Goal: Task Accomplishment & Management: Use online tool/utility

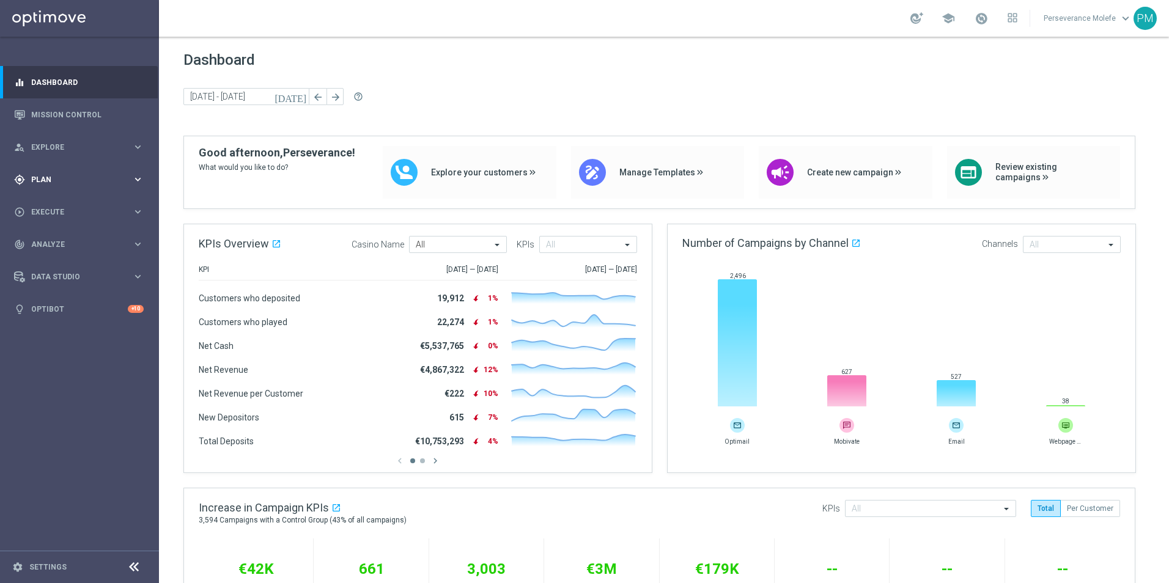
click at [103, 190] on div "gps_fixed Plan keyboard_arrow_right" at bounding box center [79, 179] width 158 height 32
click at [47, 241] on span "Templates" at bounding box center [75, 241] width 87 height 7
click at [51, 256] on link "Optimail" at bounding box center [82, 260] width 89 height 10
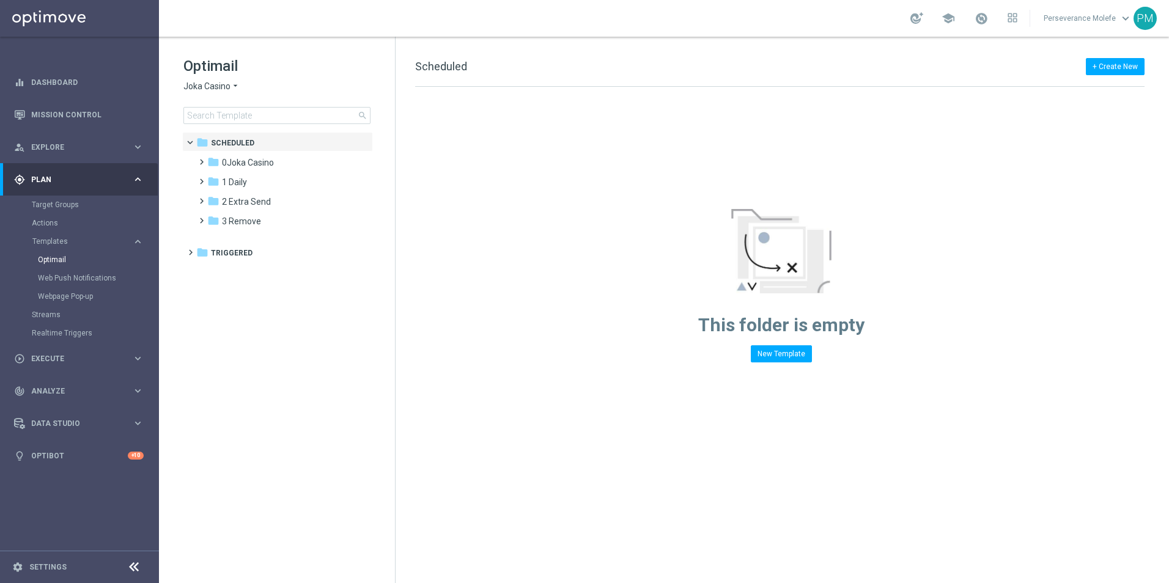
click at [210, 87] on span "Joka Casino" at bounding box center [206, 87] width 47 height 12
click at [425, 193] on div "This folder is empty New Template" at bounding box center [781, 225] width 771 height 276
click at [231, 186] on span "1 Daily" at bounding box center [234, 182] width 25 height 11
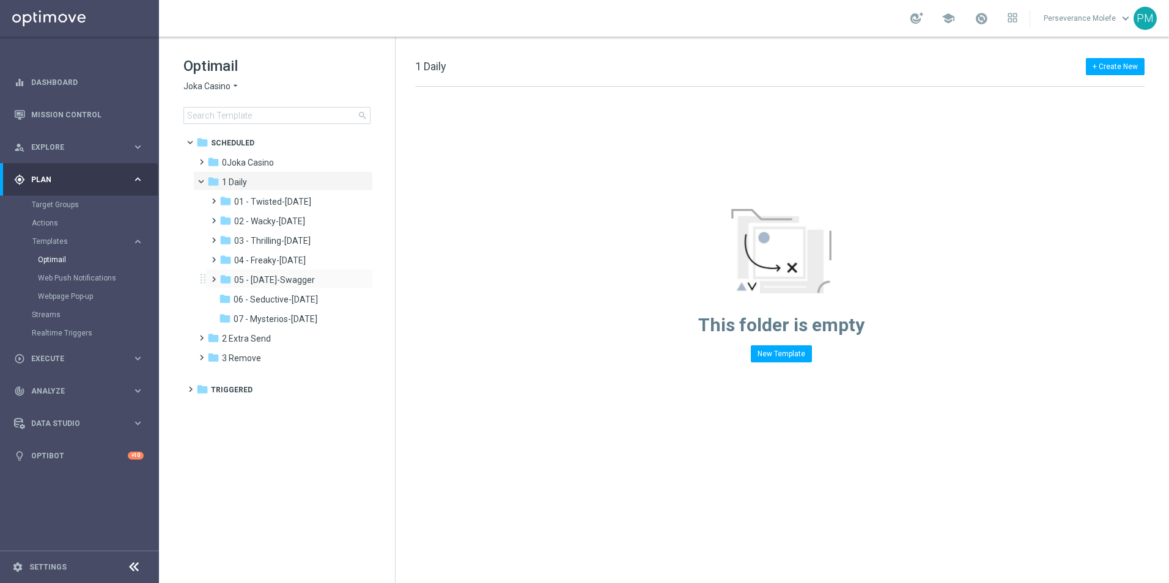
click at [268, 288] on div "folder 05 - [DATE]-Swagger more_vert" at bounding box center [288, 279] width 167 height 20
click at [269, 287] on div "folder 05 - [DATE]-Swagger more_vert" at bounding box center [288, 279] width 167 height 20
click at [215, 89] on span "Joka Casino" at bounding box center [206, 87] width 47 height 12
click at [0, 0] on span "Casino Joka" at bounding box center [0, 0] width 0 height 0
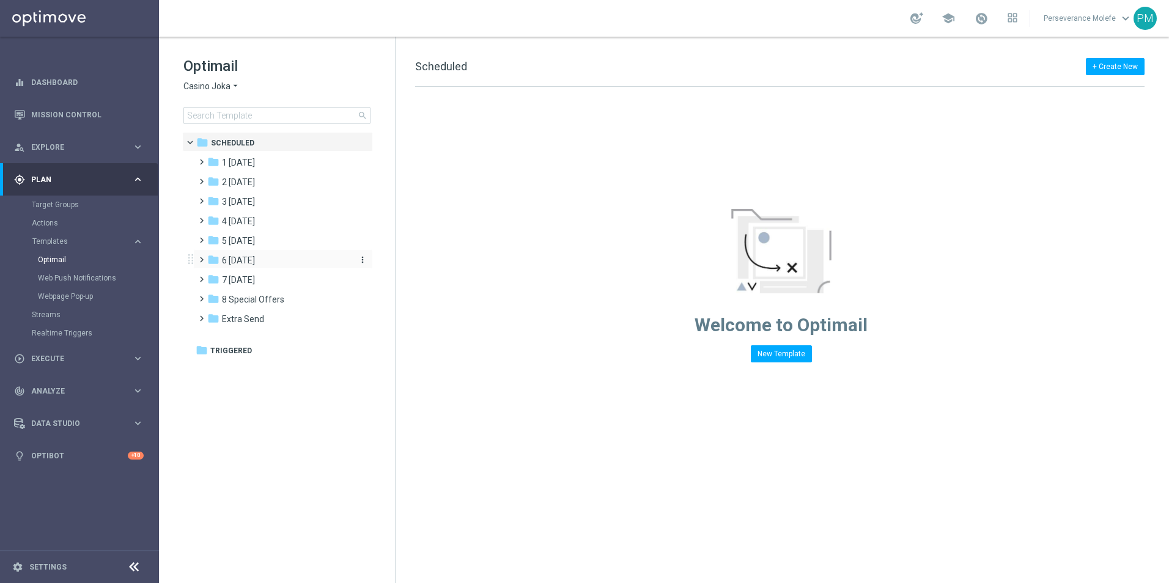
click at [266, 265] on div "folder 6 [DATE]" at bounding box center [277, 261] width 141 height 14
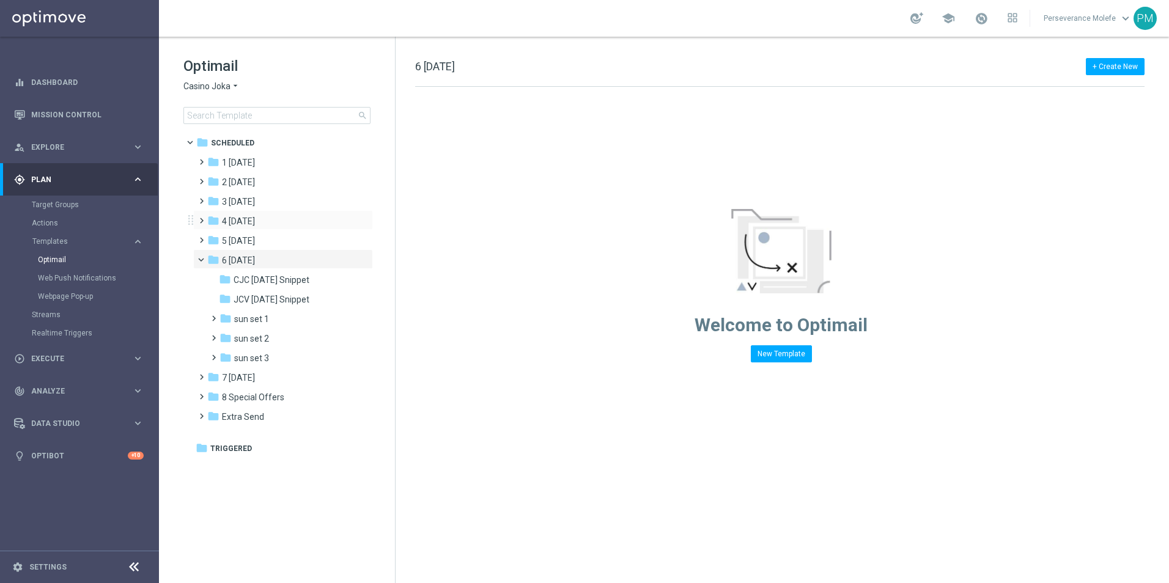
click at [271, 214] on div "folder 4 [DATE] more_vert" at bounding box center [283, 220] width 180 height 20
click at [270, 226] on div "folder 4 [DATE]" at bounding box center [277, 222] width 141 height 14
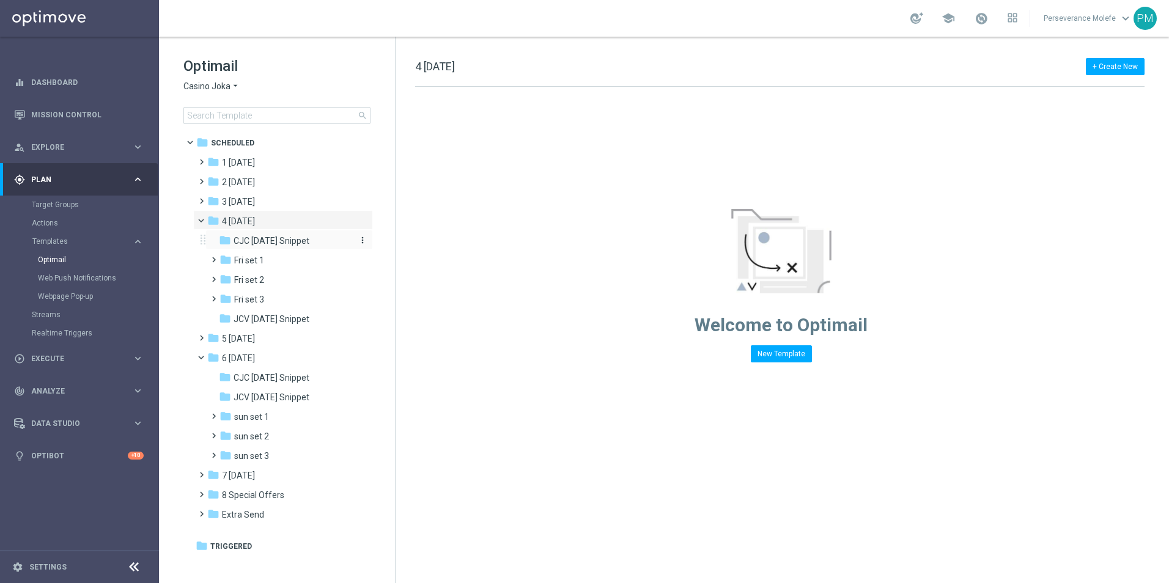
click at [264, 248] on div "folder CJC [DATE] Snippet" at bounding box center [284, 241] width 130 height 14
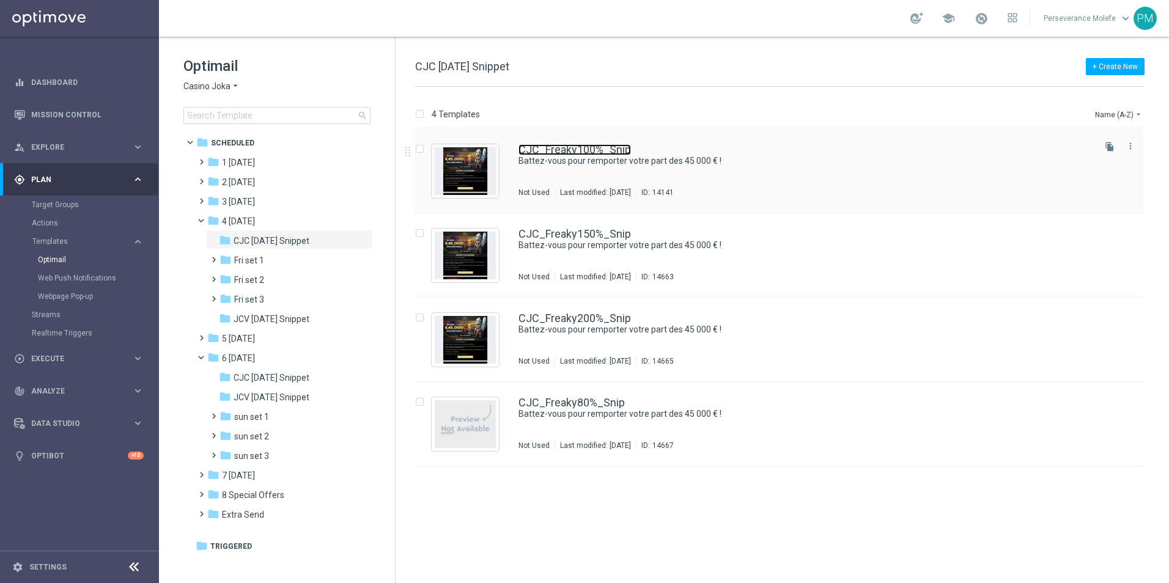
click at [621, 152] on link "CJC_Freaky100%_Snip" at bounding box center [574, 149] width 112 height 11
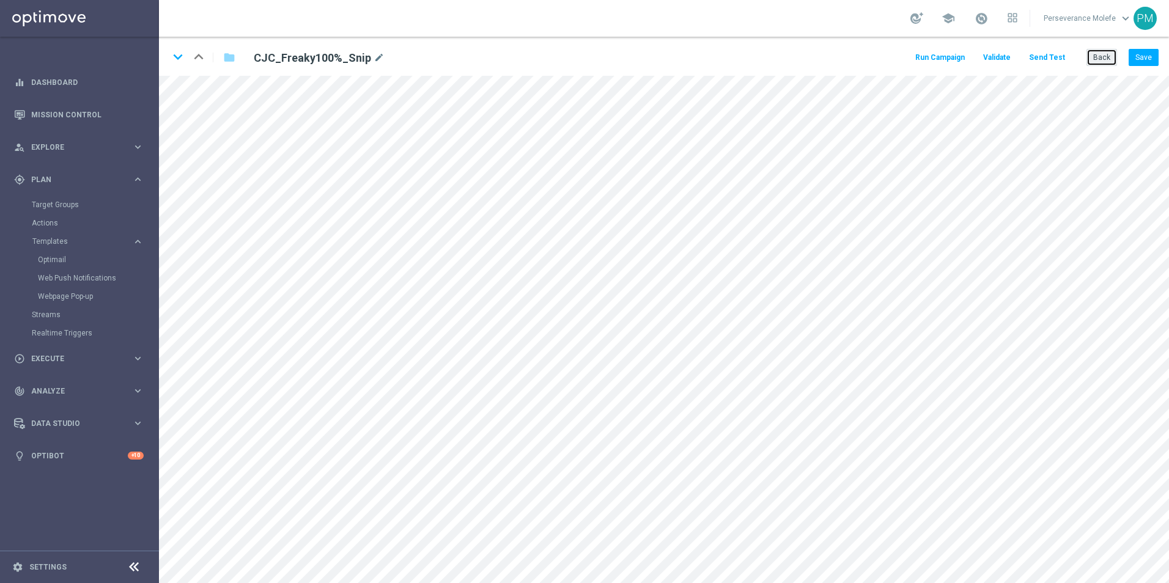
click at [1105, 57] on button "Back" at bounding box center [1101, 57] width 31 height 17
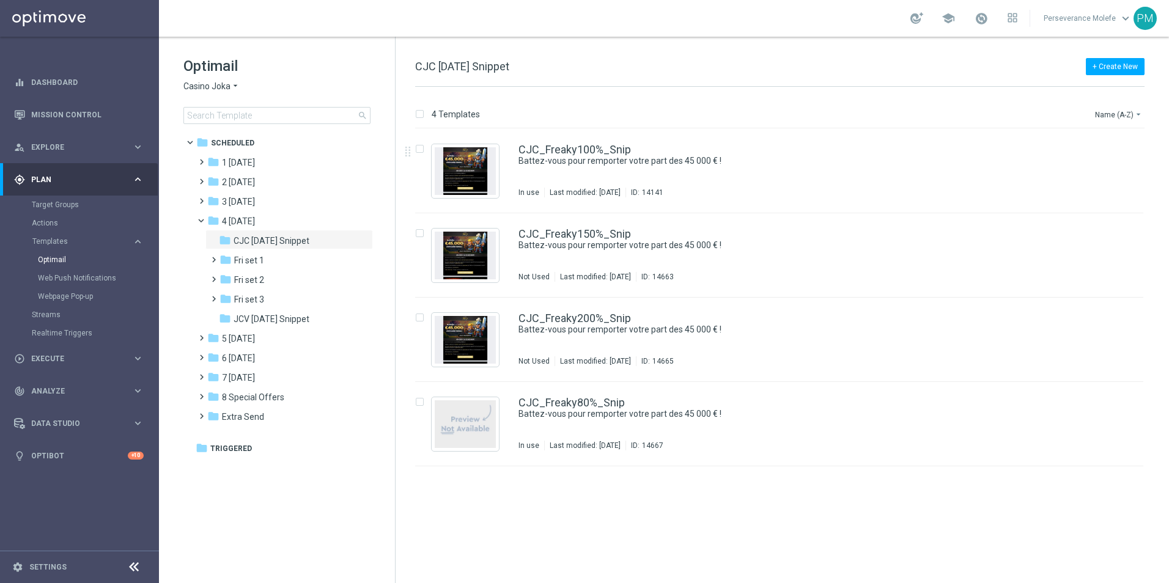
click at [226, 84] on span "Casino Joka" at bounding box center [206, 87] width 47 height 12
click at [0, 0] on span "Joka Casino" at bounding box center [0, 0] width 0 height 0
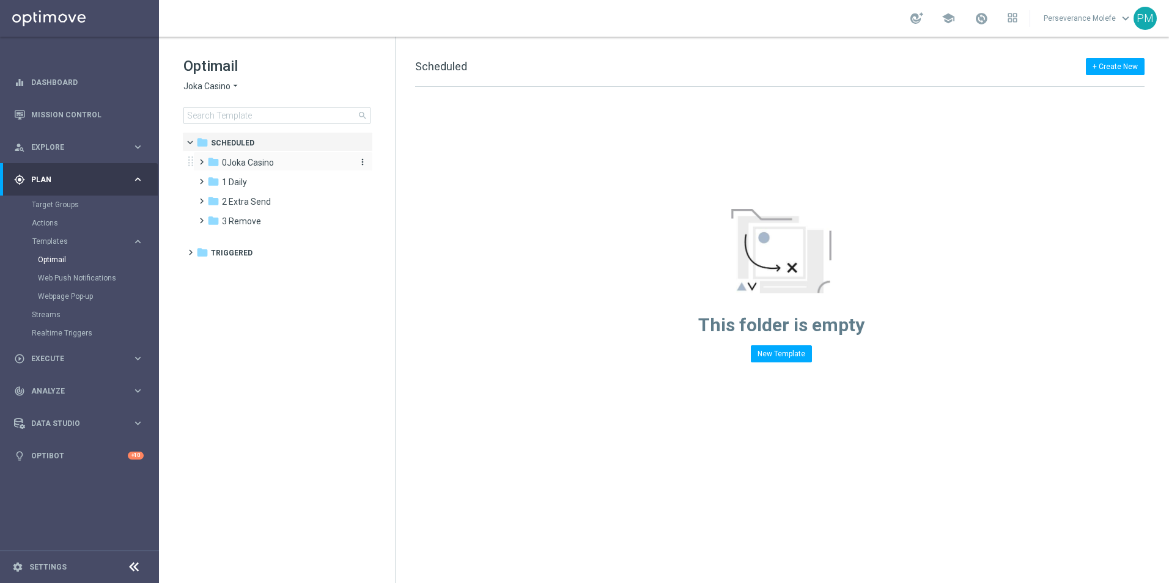
click at [260, 164] on span "0Joka Casino" at bounding box center [248, 162] width 52 height 11
click at [259, 183] on span "1- Daily" at bounding box center [248, 182] width 28 height 11
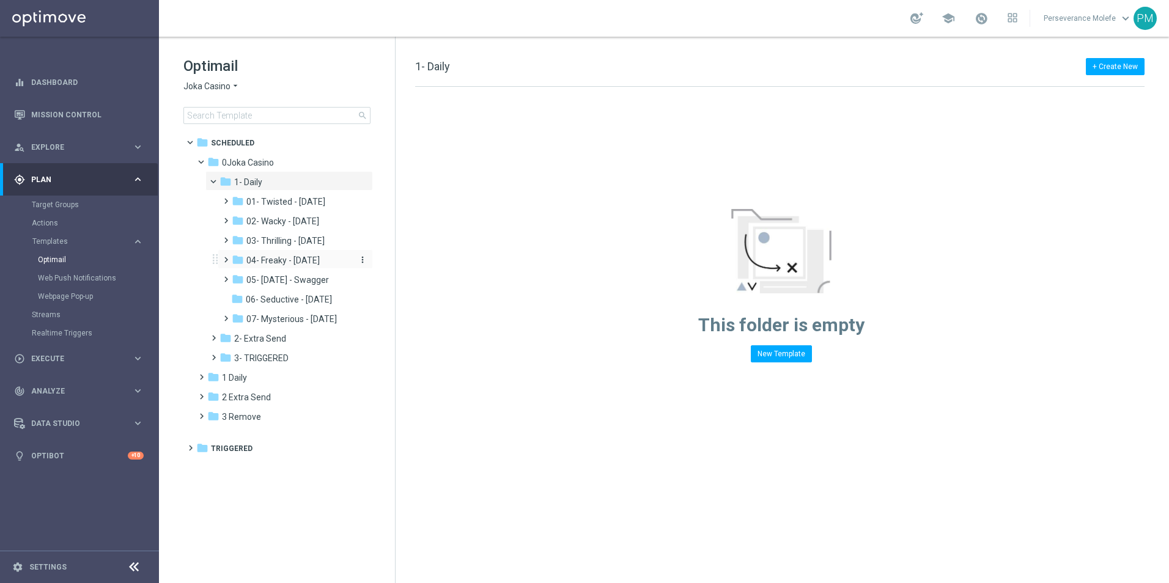
click at [286, 266] on div "folder 04- Freaky - [DATE]" at bounding box center [292, 261] width 120 height 14
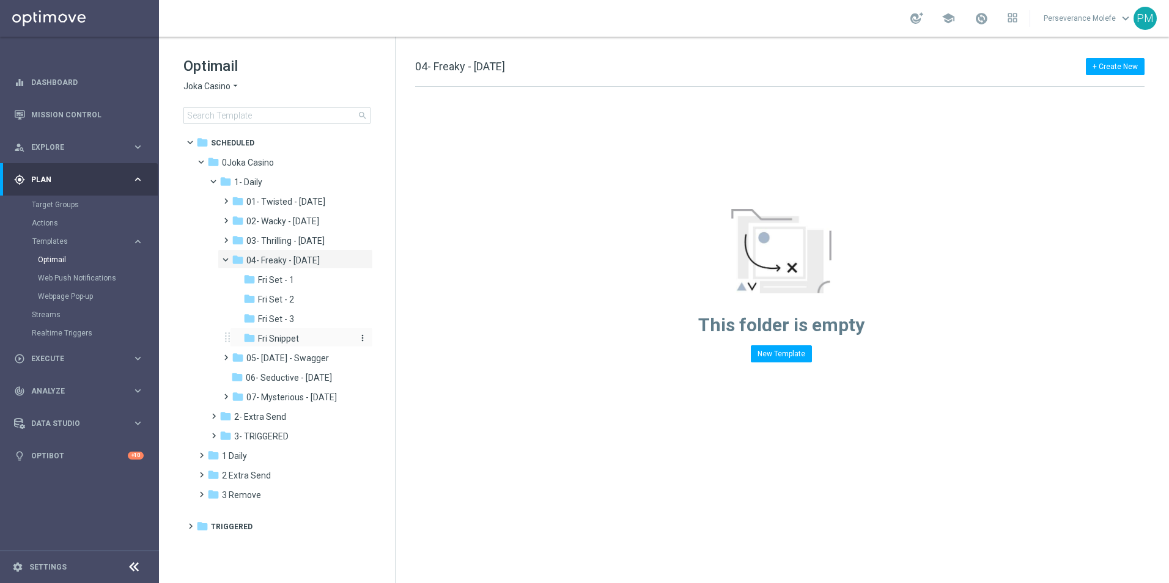
click at [290, 337] on span "Fri Snippet" at bounding box center [278, 338] width 41 height 11
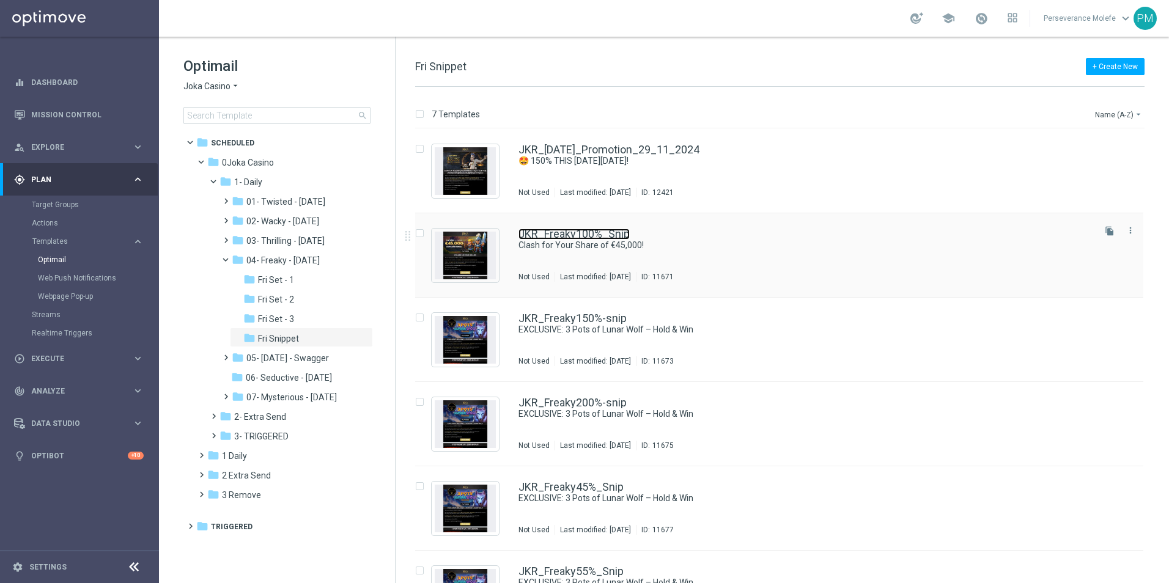
click at [542, 239] on link "JKR_Freaky100%_Snip" at bounding box center [573, 234] width 111 height 11
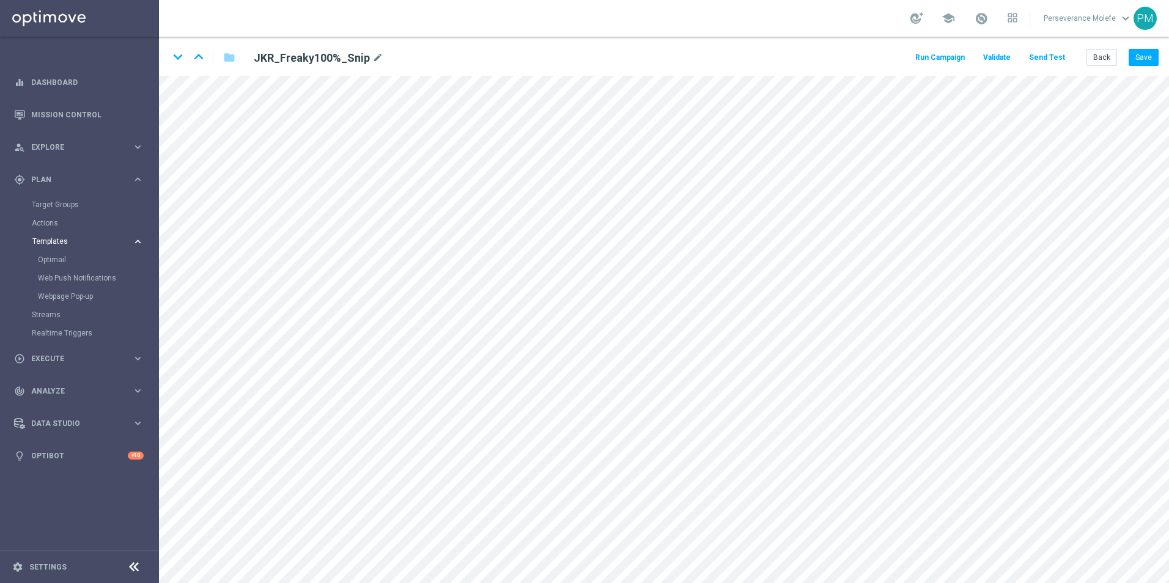
click at [53, 246] on button "Templates keyboard_arrow_right" at bounding box center [88, 242] width 112 height 10
click at [48, 262] on link "Optimail" at bounding box center [82, 260] width 89 height 10
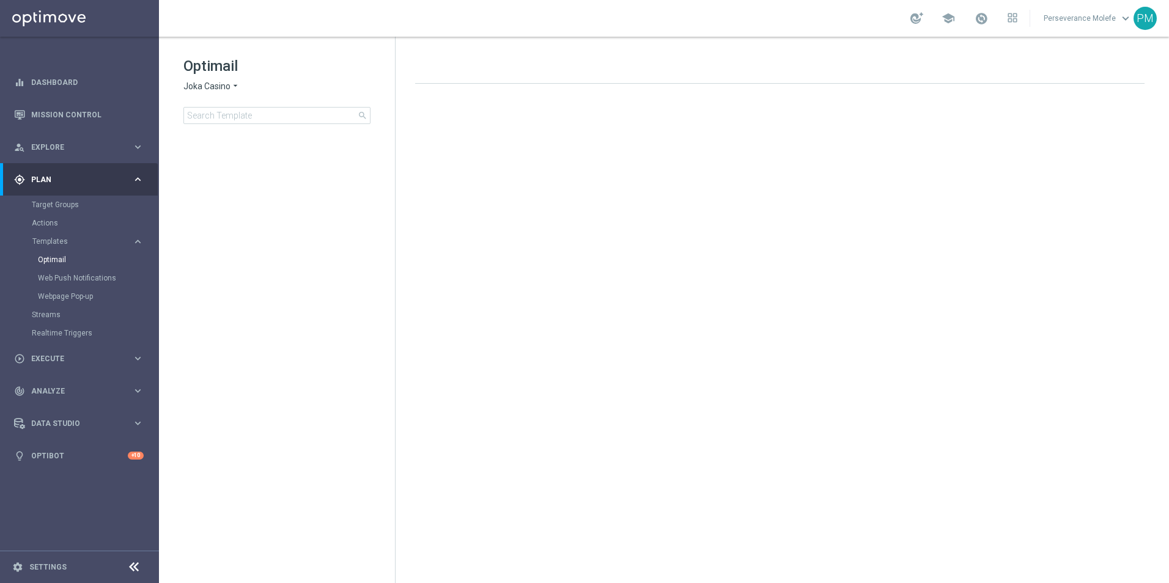
click at [227, 87] on span "Joka Casino" at bounding box center [206, 87] width 47 height 12
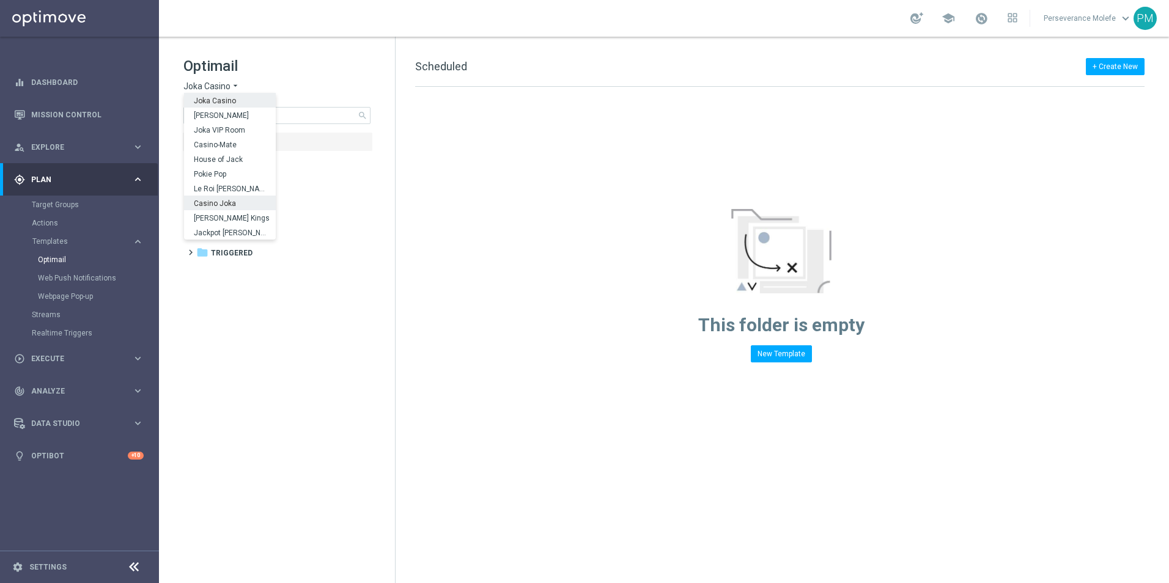
click at [0, 0] on span "Casino Joka" at bounding box center [0, 0] width 0 height 0
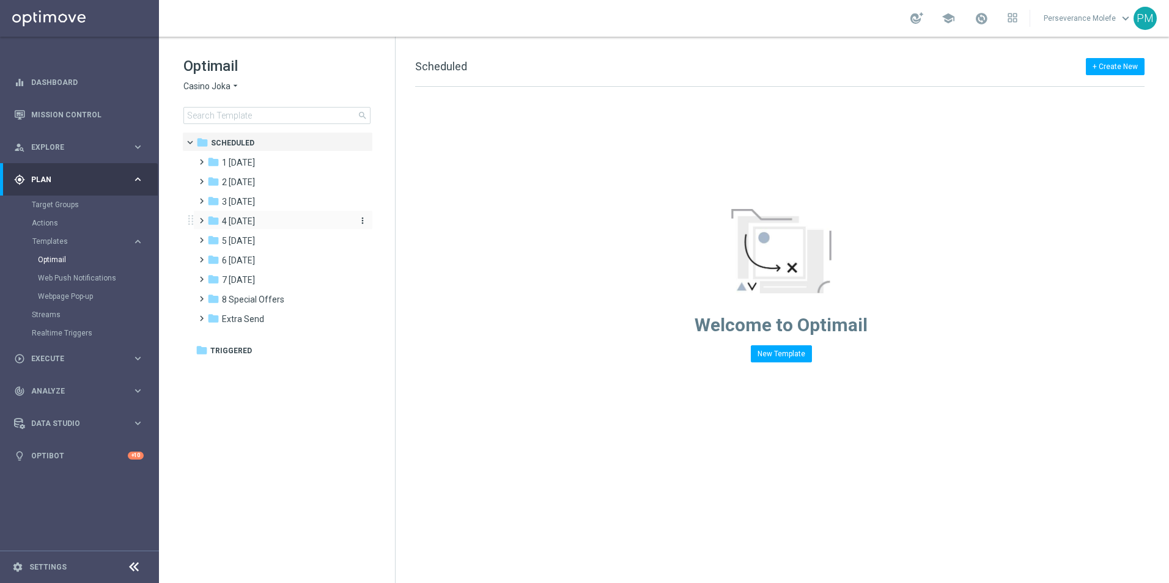
click at [257, 224] on div "folder 4 [DATE]" at bounding box center [277, 222] width 141 height 14
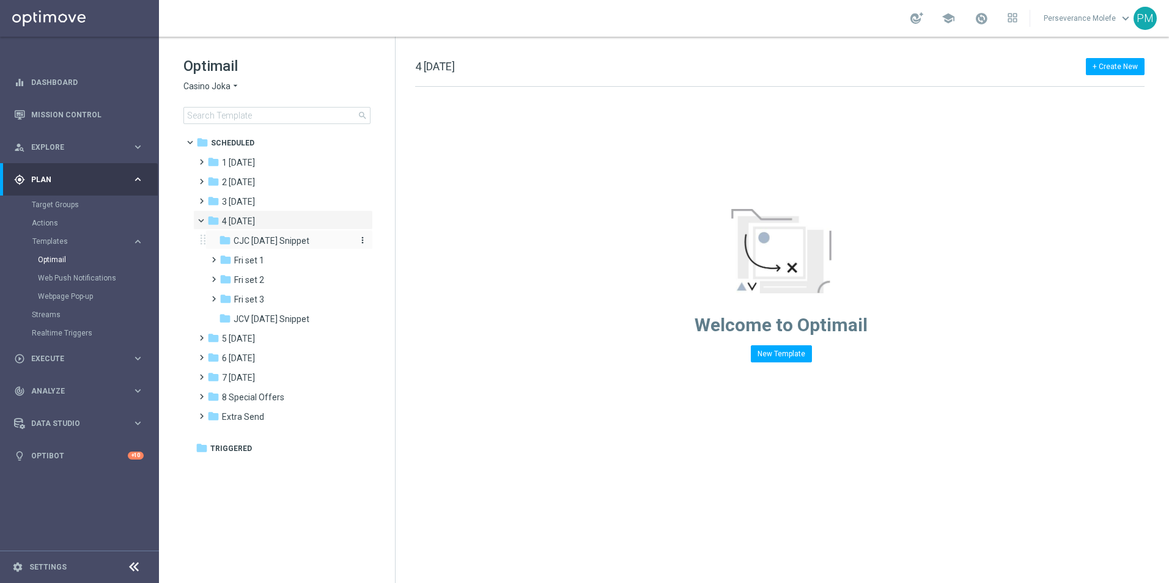
click at [268, 241] on span "CJC [DATE] Snippet" at bounding box center [272, 240] width 76 height 11
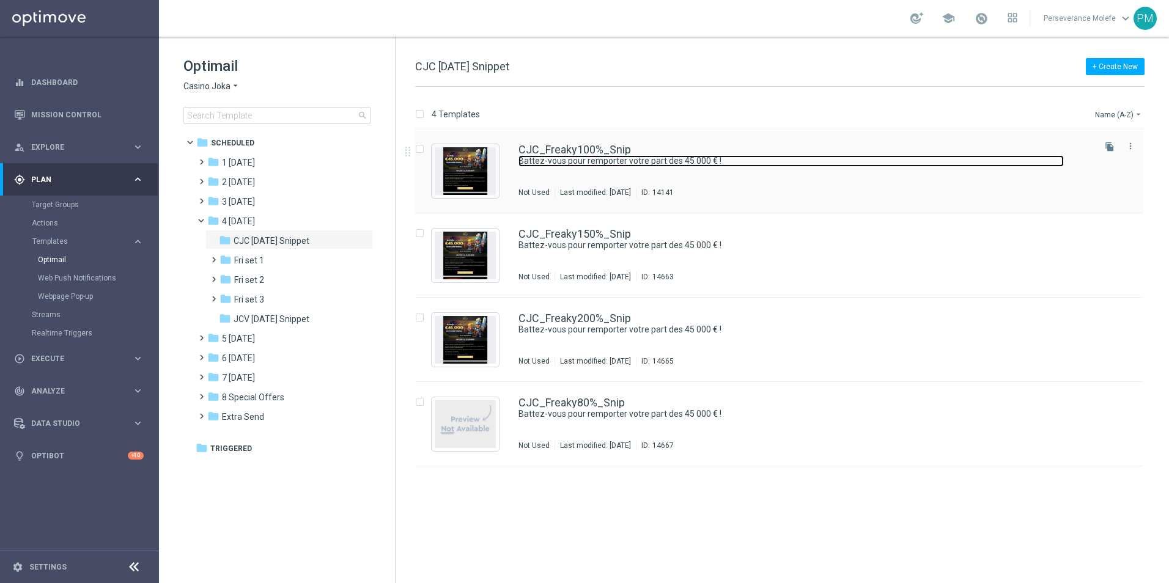
click at [573, 156] on link "Battez-vous pour remporter votre part des 45 000 € !" at bounding box center [790, 161] width 545 height 12
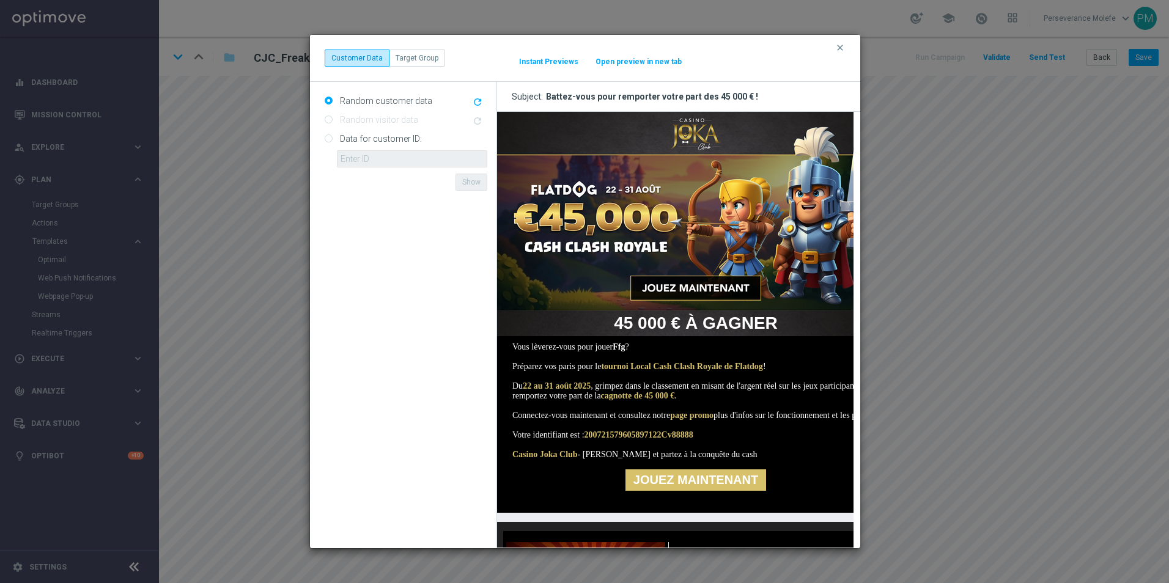
click at [635, 59] on button "Open preview in new tab" at bounding box center [638, 62] width 87 height 10
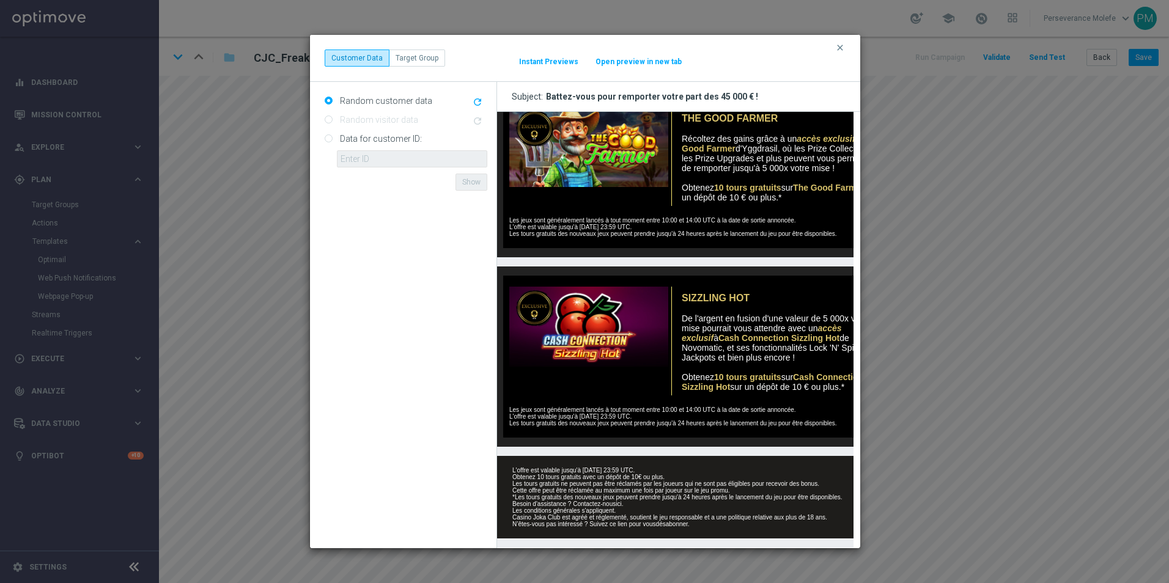
scroll to position [637, 0]
drag, startPoint x: 837, startPoint y: 44, endPoint x: 1023, endPoint y: 43, distance: 185.2
click at [837, 44] on icon "clear" at bounding box center [840, 48] width 10 height 10
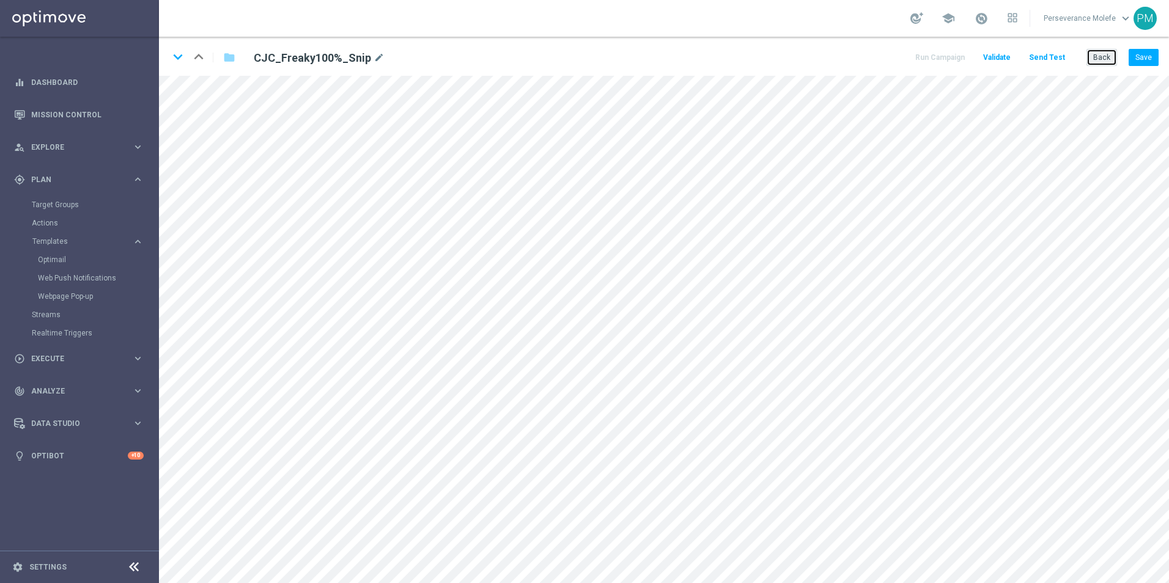
click at [1102, 60] on button "Back" at bounding box center [1101, 57] width 31 height 17
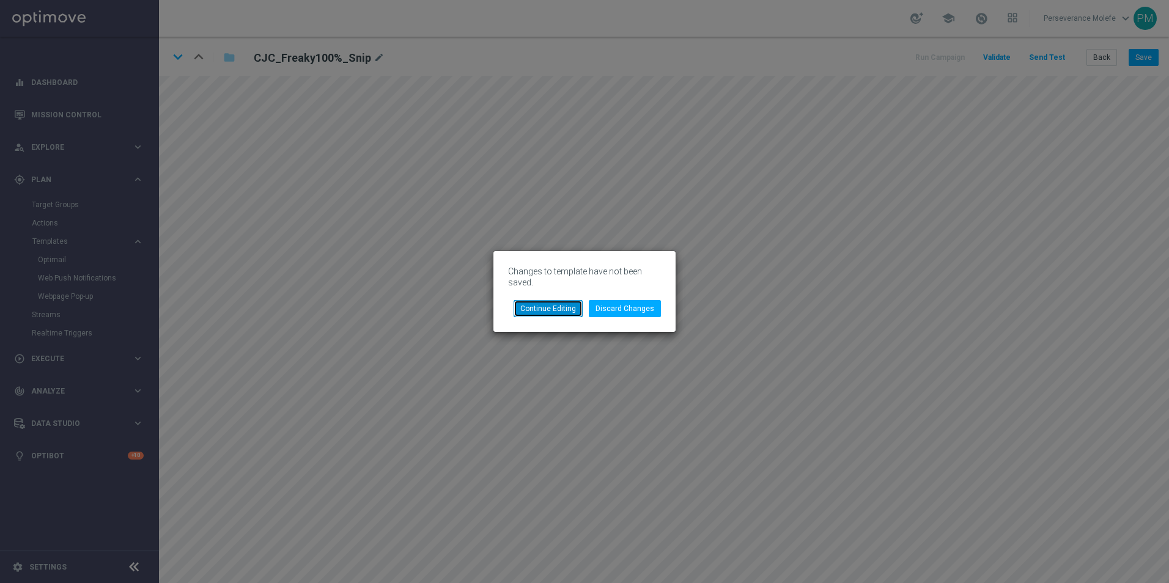
click at [566, 304] on button "Continue Editing" at bounding box center [547, 308] width 69 height 17
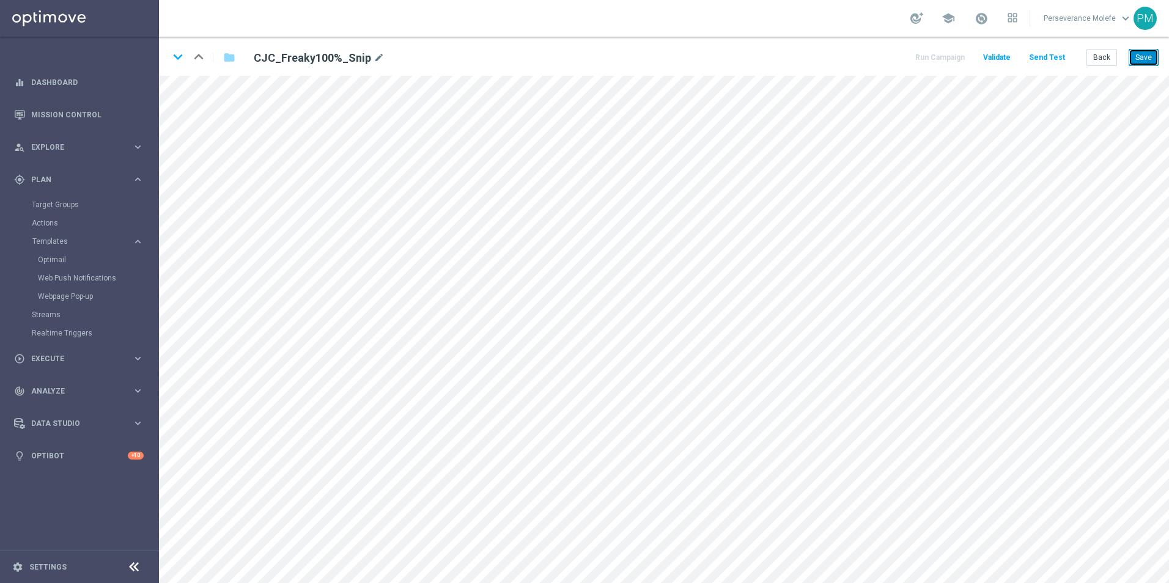
click at [1150, 54] on button "Save" at bounding box center [1143, 57] width 30 height 17
click at [1136, 57] on button "Save" at bounding box center [1143, 57] width 30 height 17
click at [1140, 51] on button "Save" at bounding box center [1143, 57] width 30 height 17
click at [1146, 57] on button "Save" at bounding box center [1143, 57] width 30 height 17
click at [1150, 59] on button "Save" at bounding box center [1143, 57] width 30 height 17
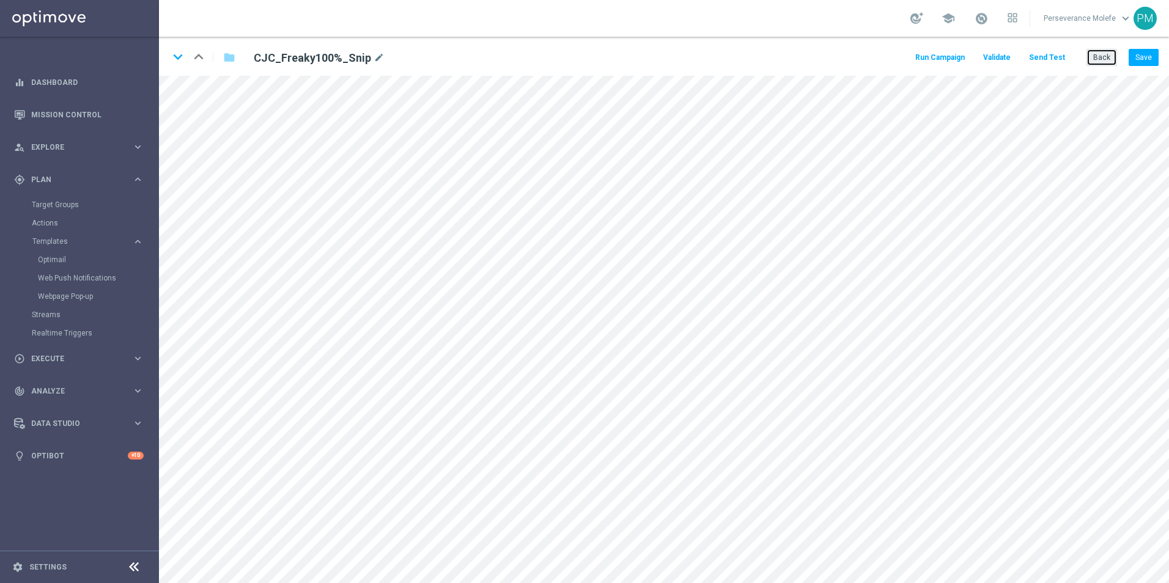
click at [1098, 64] on button "Back" at bounding box center [1101, 57] width 31 height 17
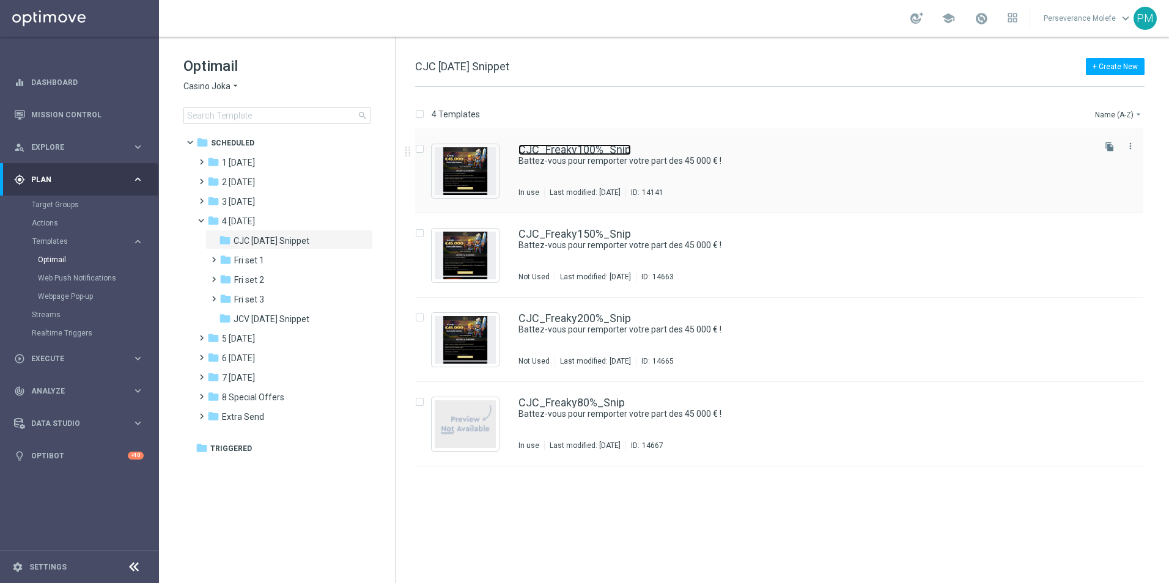
click at [564, 145] on link "CJC_Freaky100%_Snip" at bounding box center [574, 149] width 112 height 11
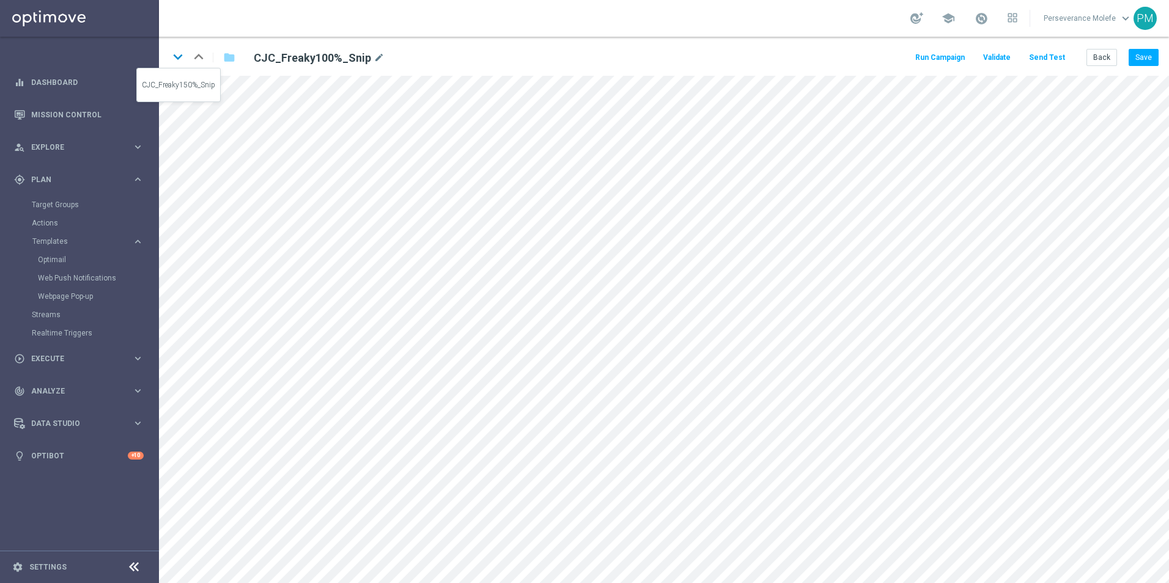
click at [180, 61] on icon "keyboard_arrow_down" at bounding box center [178, 57] width 18 height 18
click at [1135, 61] on button "Save" at bounding box center [1143, 57] width 30 height 17
click at [1137, 64] on button "Save" at bounding box center [1143, 57] width 30 height 17
click at [177, 53] on icon "keyboard_arrow_down" at bounding box center [178, 57] width 18 height 18
click at [1133, 64] on button "Save" at bounding box center [1143, 57] width 30 height 17
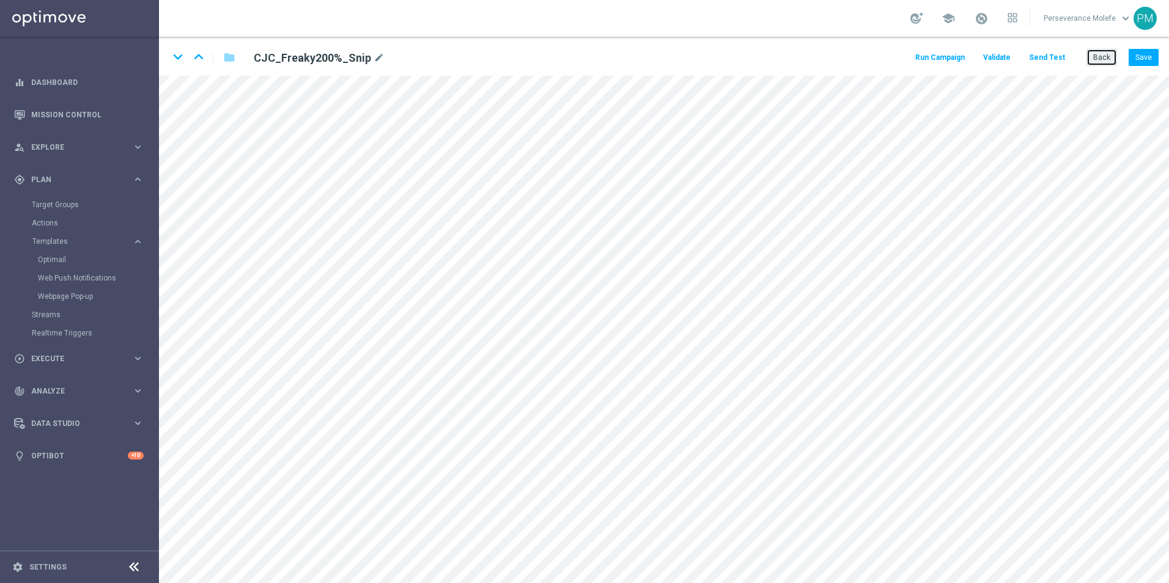
click at [1105, 55] on button "Back" at bounding box center [1101, 57] width 31 height 17
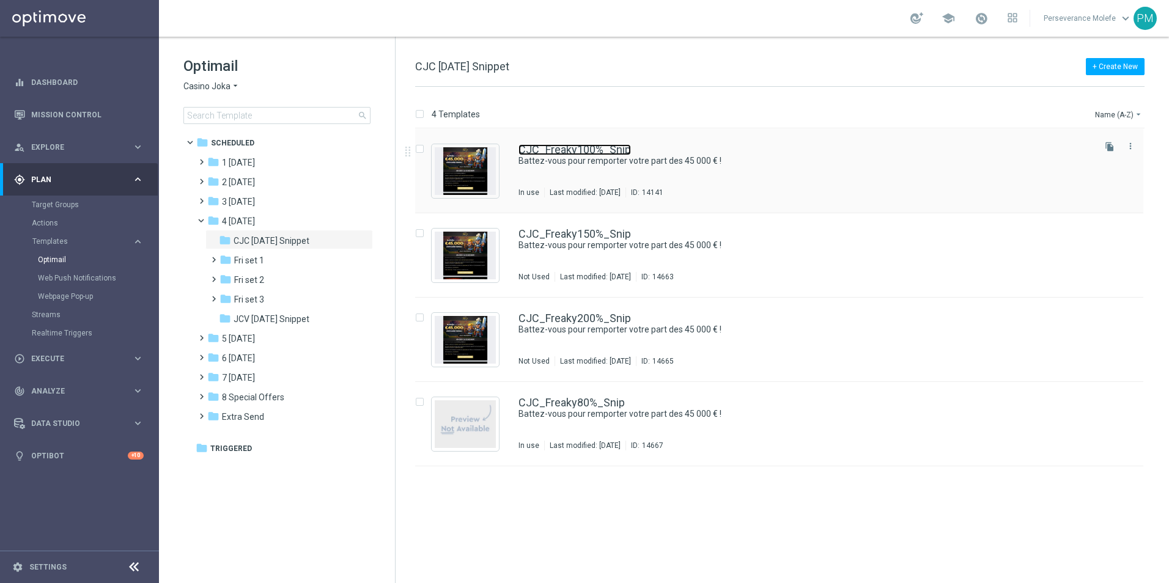
click at [617, 151] on link "CJC_Freaky100%_Snip" at bounding box center [574, 149] width 112 height 11
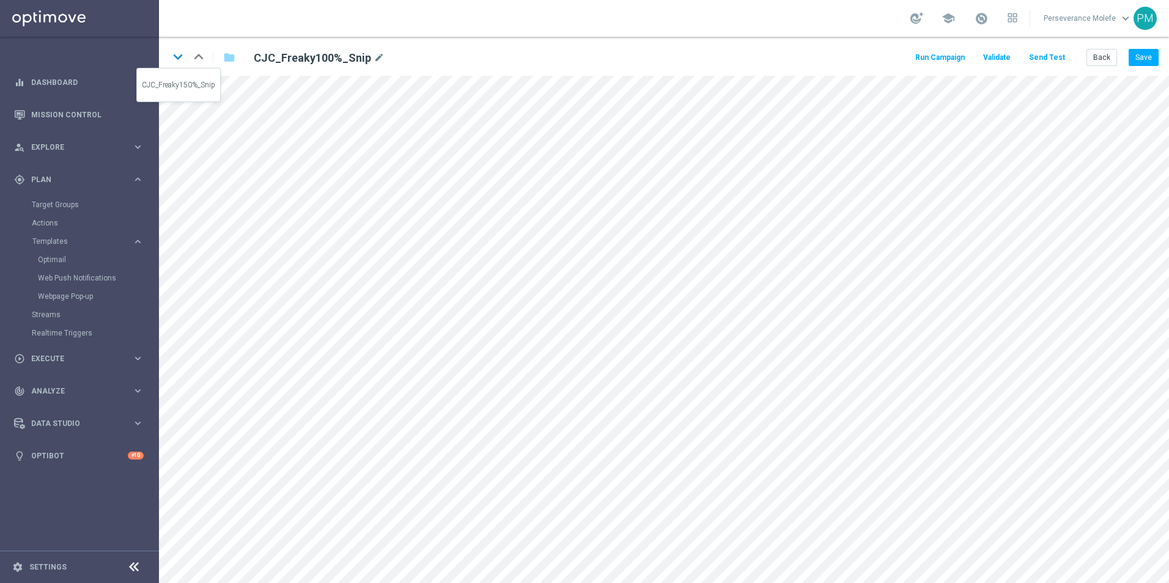
click at [180, 65] on icon "keyboard_arrow_down" at bounding box center [178, 57] width 18 height 18
click at [182, 60] on icon "keyboard_arrow_down" at bounding box center [178, 57] width 18 height 18
click at [174, 52] on icon "keyboard_arrow_down" at bounding box center [178, 57] width 18 height 18
click at [1138, 56] on button "Save" at bounding box center [1143, 57] width 30 height 17
click at [1151, 61] on button "Save" at bounding box center [1143, 57] width 30 height 17
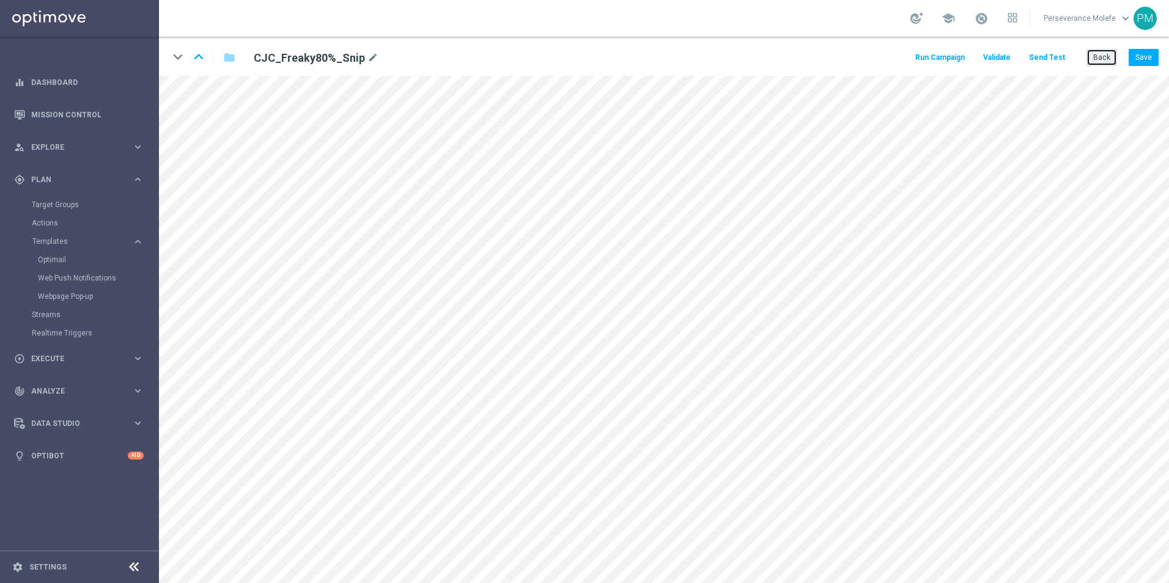
click at [1106, 56] on button "Back" at bounding box center [1101, 57] width 31 height 17
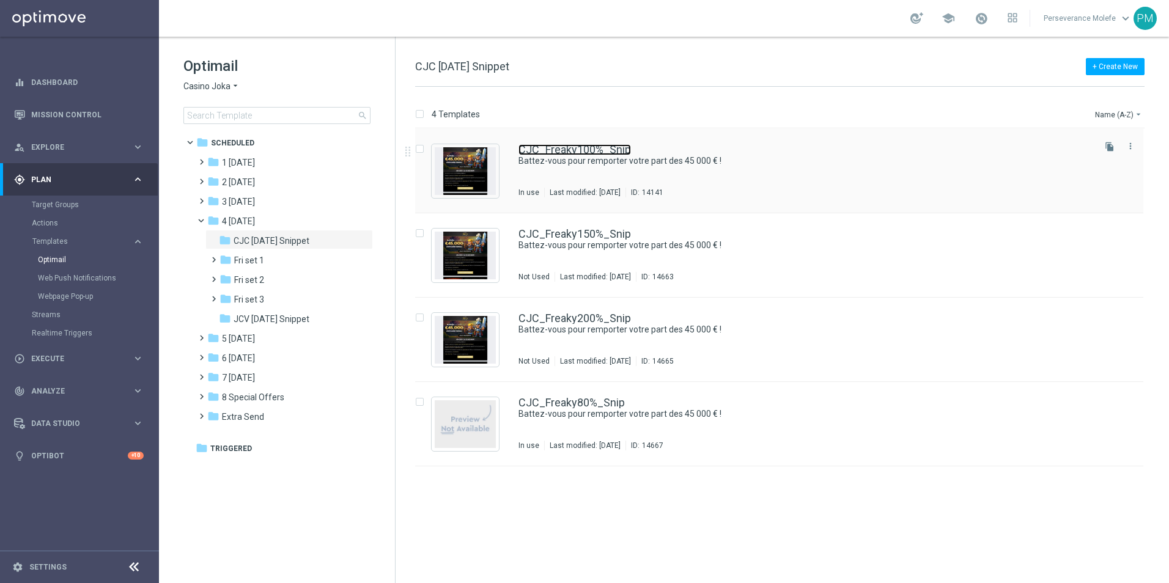
click at [568, 153] on link "CJC_Freaky100%_Snip" at bounding box center [574, 149] width 112 height 11
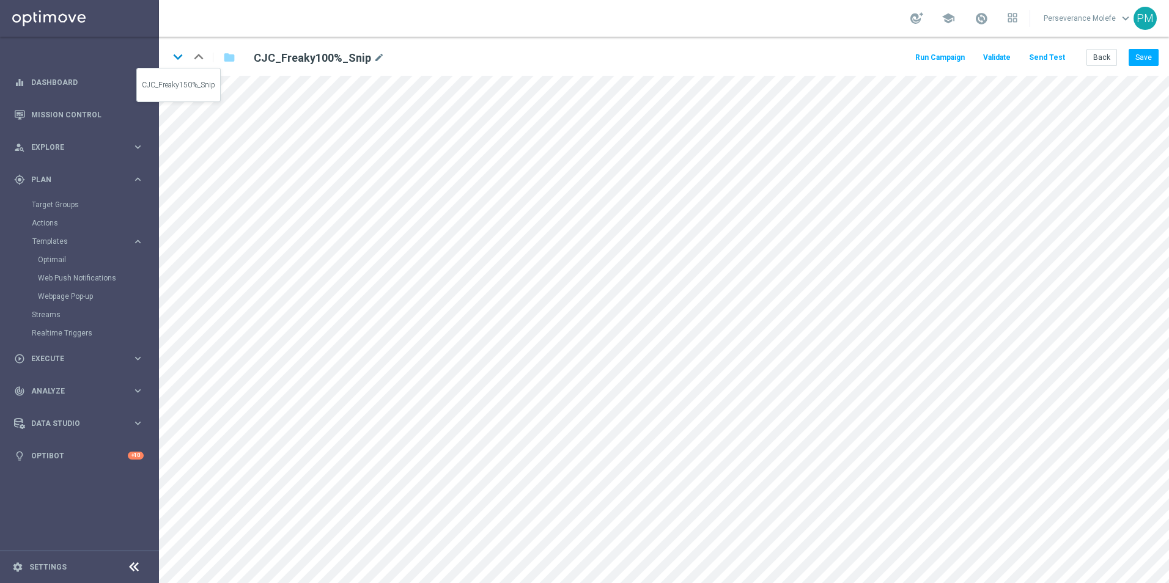
click at [184, 63] on icon "keyboard_arrow_down" at bounding box center [178, 57] width 18 height 18
click at [182, 59] on icon "keyboard_arrow_down" at bounding box center [178, 57] width 18 height 18
click at [174, 53] on icon "keyboard_arrow_down" at bounding box center [178, 57] width 18 height 18
click at [194, 55] on icon "keyboard_arrow_up" at bounding box center [198, 57] width 18 height 18
click at [1094, 59] on button "Back" at bounding box center [1101, 57] width 31 height 17
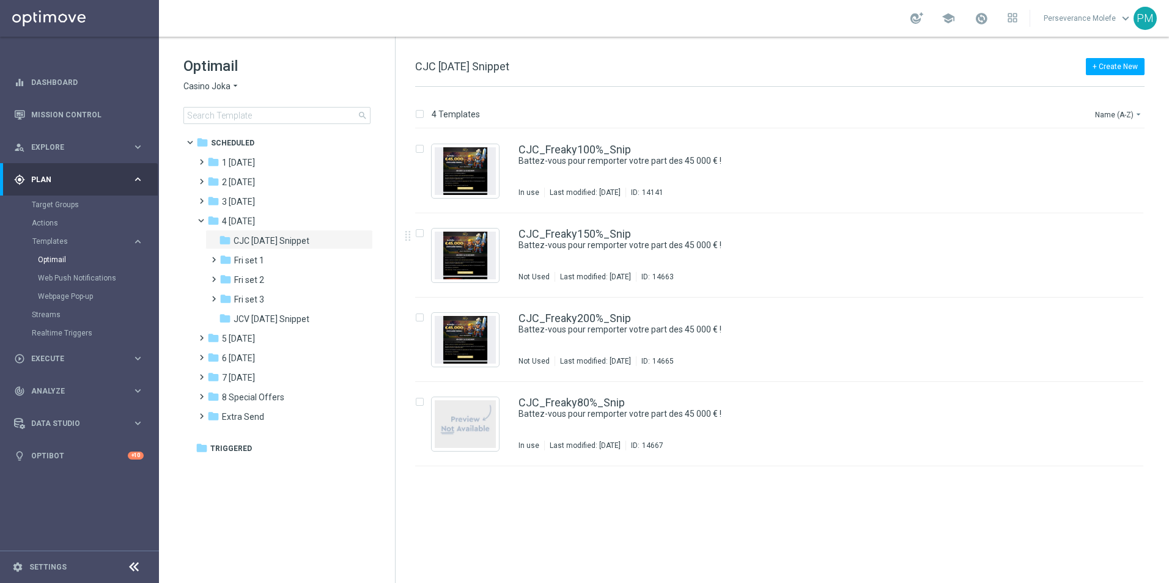
click at [222, 95] on div "Optimail Casino Joka arrow_drop_down × Casino Joka search" at bounding box center [289, 90] width 212 height 68
click at [224, 97] on div "Optimail Casino Joka arrow_drop_down × Casino Joka search" at bounding box center [289, 90] width 212 height 68
click at [221, 86] on span "Casino Joka" at bounding box center [206, 87] width 47 height 12
click at [224, 184] on div "Le Roi [PERSON_NAME]" at bounding box center [230, 188] width 92 height 15
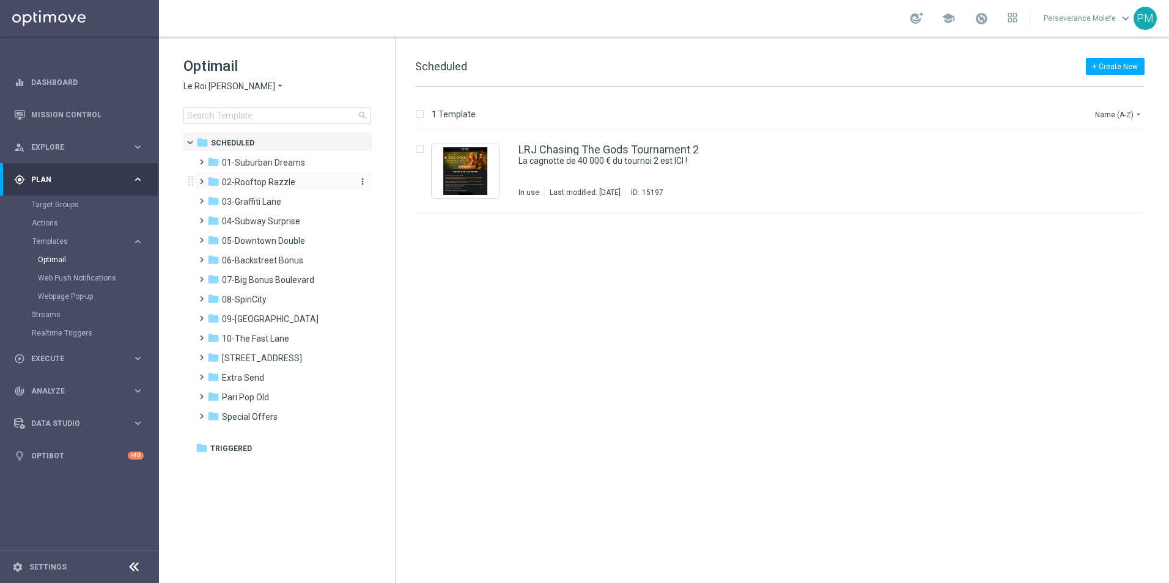
click at [251, 180] on span "02-Rooftop Razzle" at bounding box center [258, 182] width 73 height 11
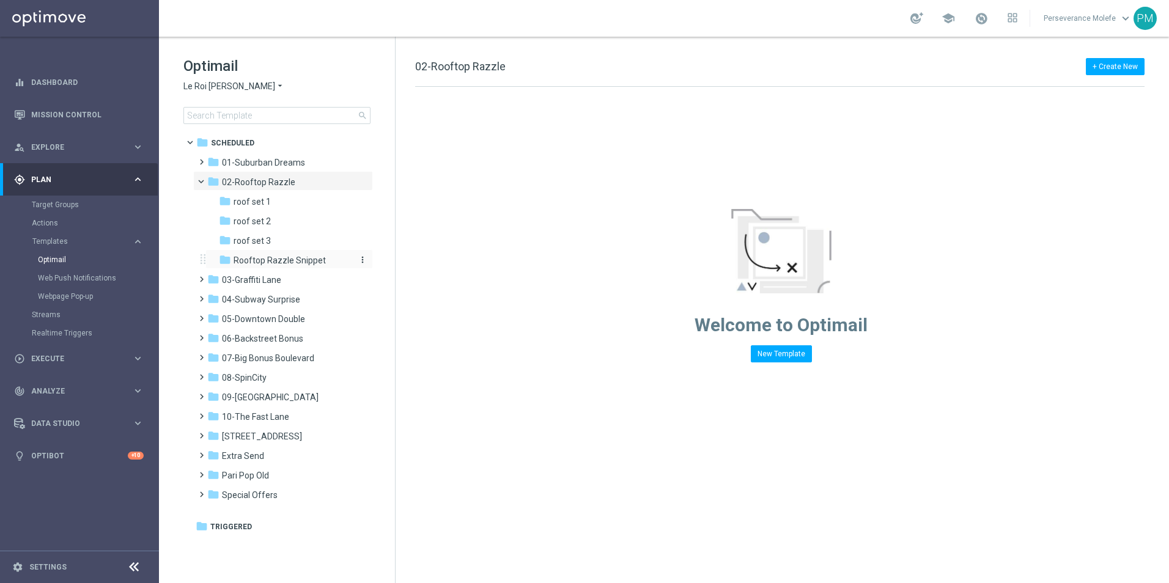
click at [271, 263] on span "Rooftop Razzle Snippet" at bounding box center [280, 260] width 92 height 11
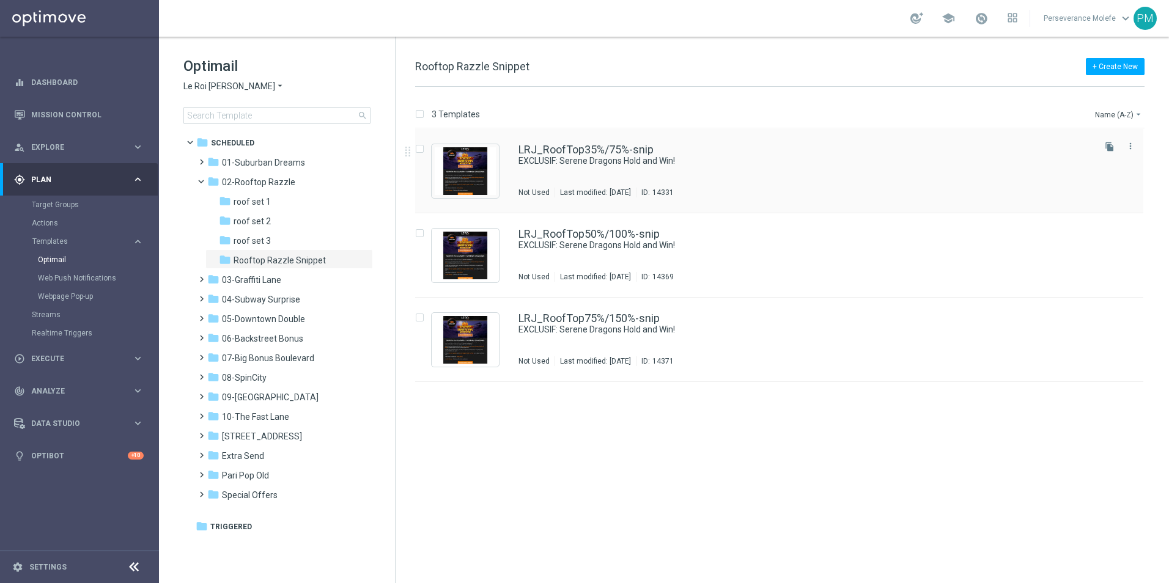
click at [564, 141] on div "LRJ_RoofTop35%/75%-snip EXCLUSIF: Serene Dragons Hold and Win! Not Used Last mo…" at bounding box center [779, 171] width 728 height 84
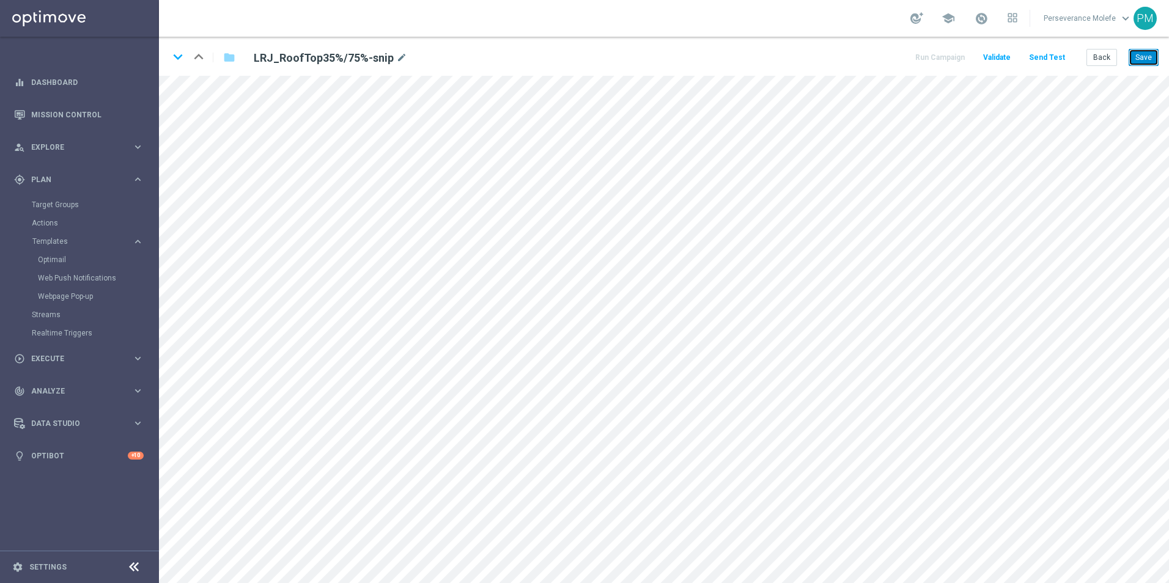
click at [1132, 52] on button "Save" at bounding box center [1143, 57] width 30 height 17
click at [177, 53] on icon "keyboard_arrow_down" at bounding box center [178, 57] width 18 height 18
click at [1145, 55] on button "Save" at bounding box center [1143, 57] width 30 height 17
click at [175, 57] on icon "keyboard_arrow_down" at bounding box center [178, 57] width 18 height 18
click at [1141, 61] on button "Save" at bounding box center [1143, 57] width 30 height 17
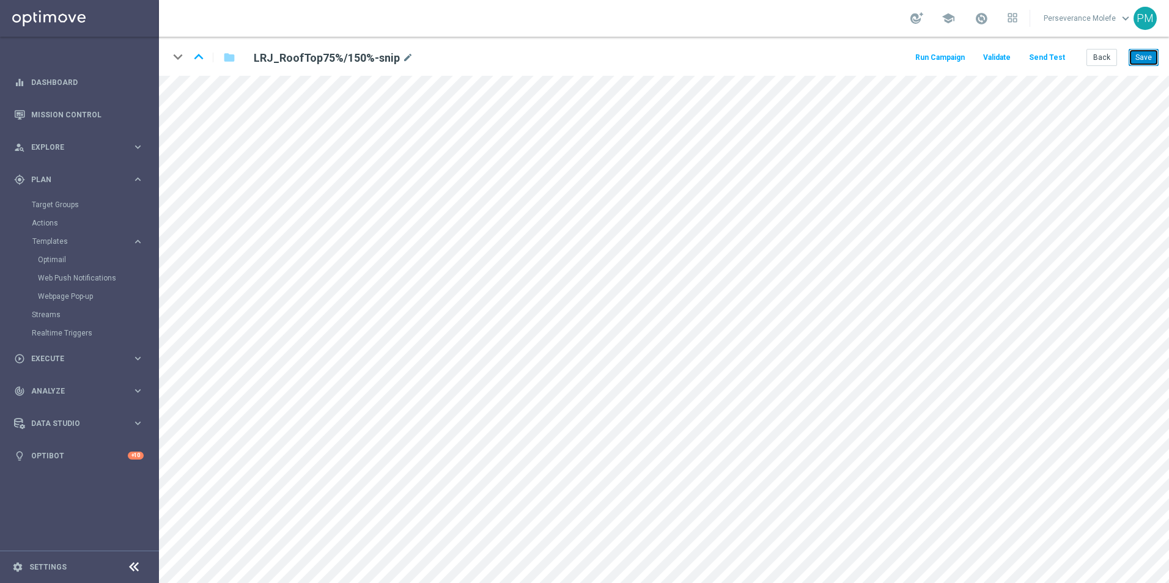
click at [1142, 51] on button "Save" at bounding box center [1143, 57] width 30 height 17
click at [1098, 54] on button "Back" at bounding box center [1101, 57] width 31 height 17
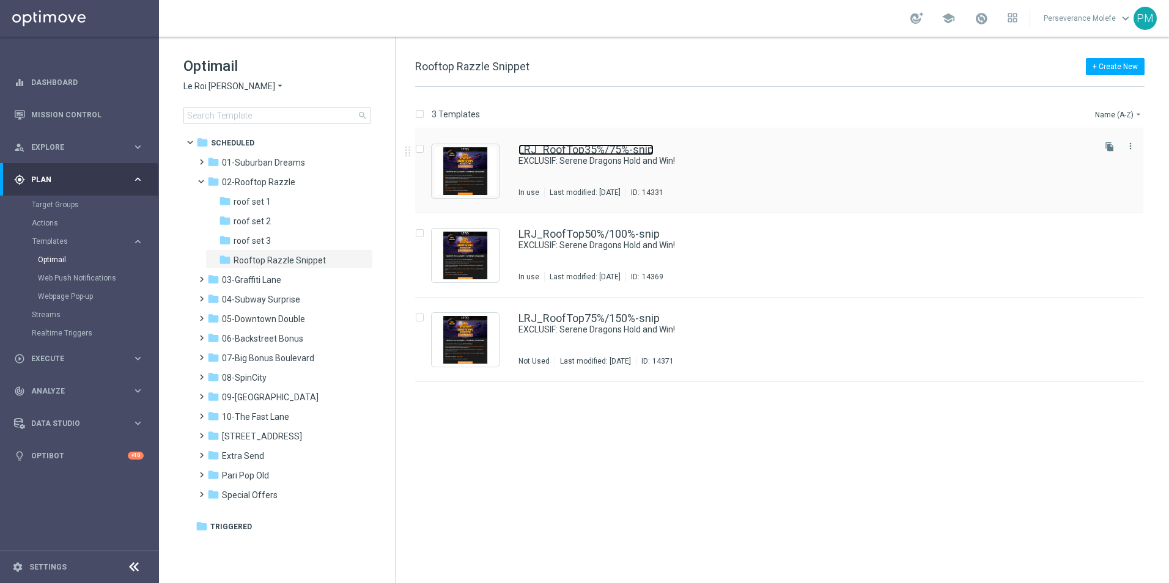
click at [561, 150] on link "LRJ_RoofTop35%/75%-snip" at bounding box center [585, 149] width 135 height 11
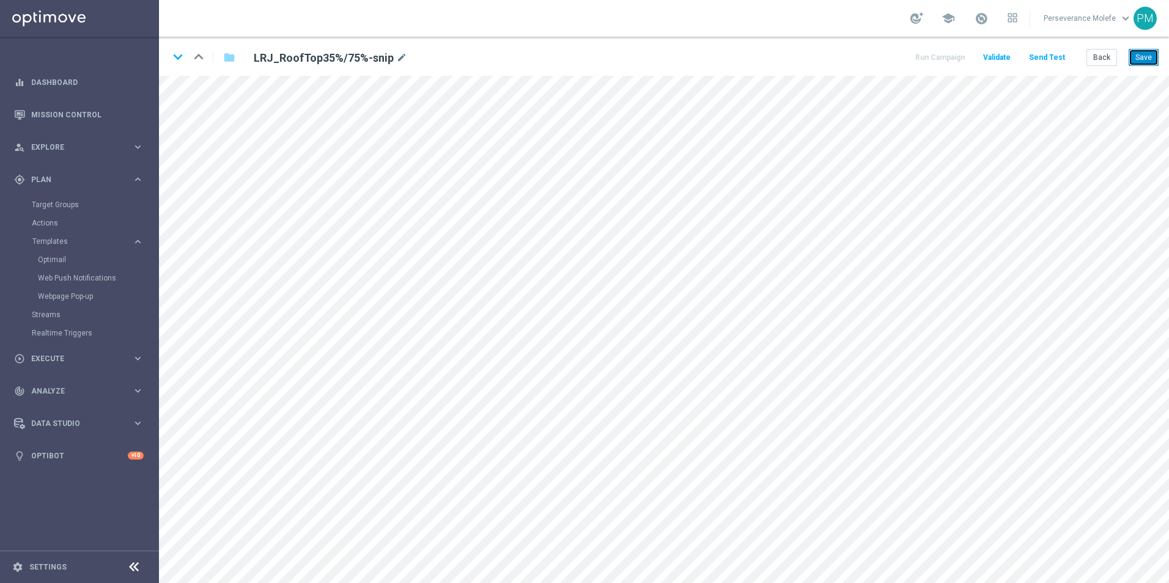
click at [1130, 60] on button "Save" at bounding box center [1143, 57] width 30 height 17
click at [181, 62] on icon "keyboard_arrow_down" at bounding box center [178, 57] width 18 height 18
click at [1152, 59] on button "Save" at bounding box center [1143, 57] width 30 height 17
click at [177, 56] on icon "keyboard_arrow_down" at bounding box center [178, 57] width 18 height 18
click at [1141, 55] on button "Save" at bounding box center [1143, 57] width 30 height 17
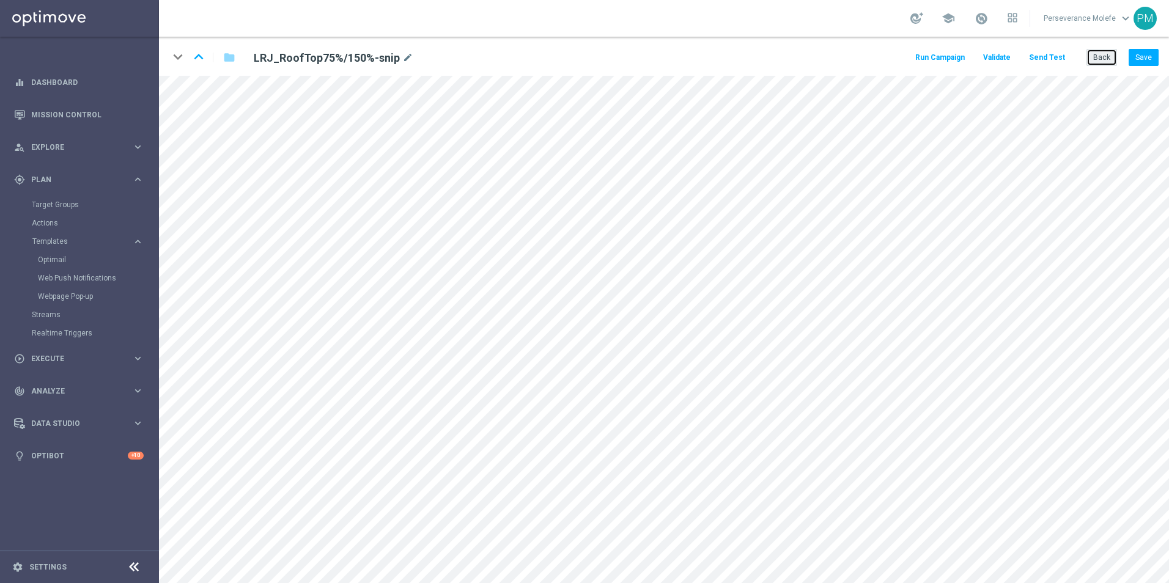
click at [1102, 54] on button "Back" at bounding box center [1101, 57] width 31 height 17
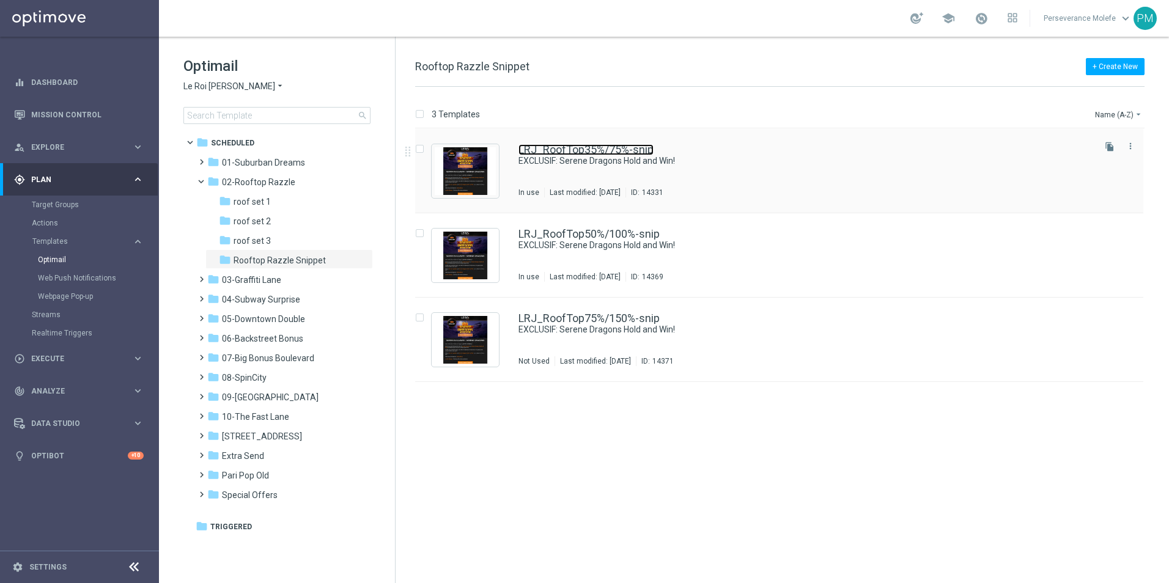
click at [543, 149] on link "LRJ_RoofTop35%/75%-snip" at bounding box center [585, 149] width 135 height 11
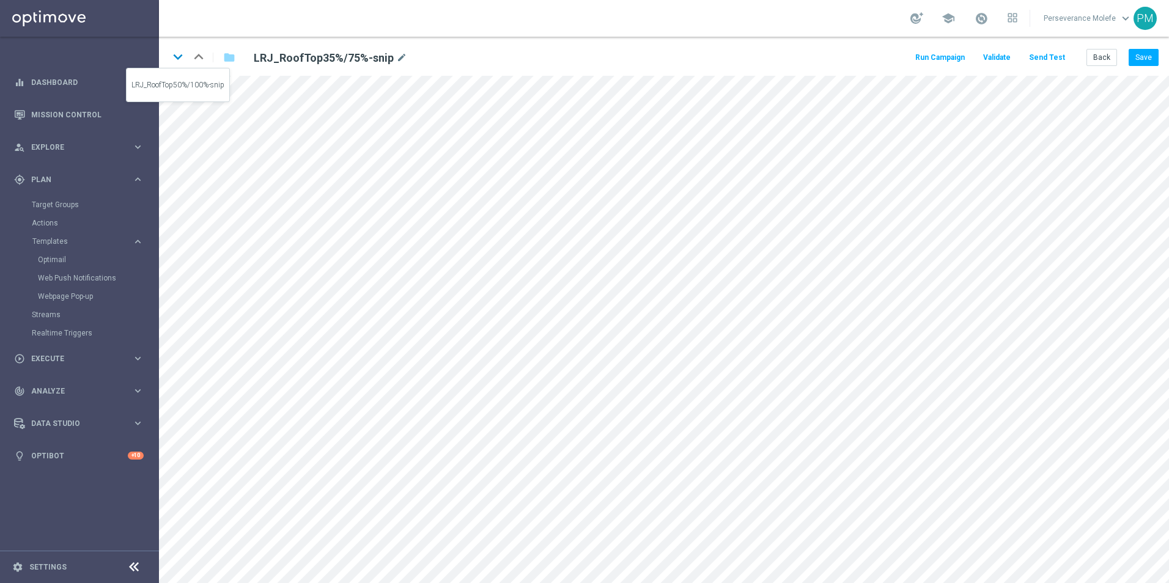
click at [183, 60] on icon "keyboard_arrow_down" at bounding box center [178, 57] width 18 height 18
click at [184, 62] on icon "keyboard_arrow_down" at bounding box center [178, 57] width 18 height 18
click at [1109, 50] on button "Back" at bounding box center [1101, 57] width 31 height 17
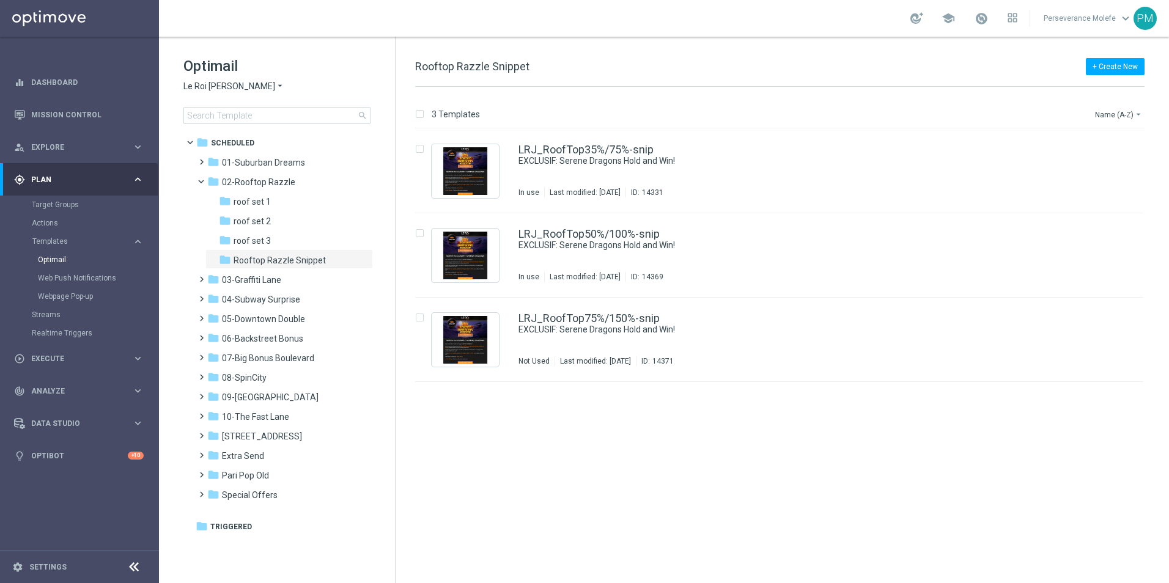
click at [222, 89] on span "Le Roi [PERSON_NAME]" at bounding box center [229, 87] width 92 height 12
click at [0, 0] on span "Casino Joka" at bounding box center [0, 0] width 0 height 0
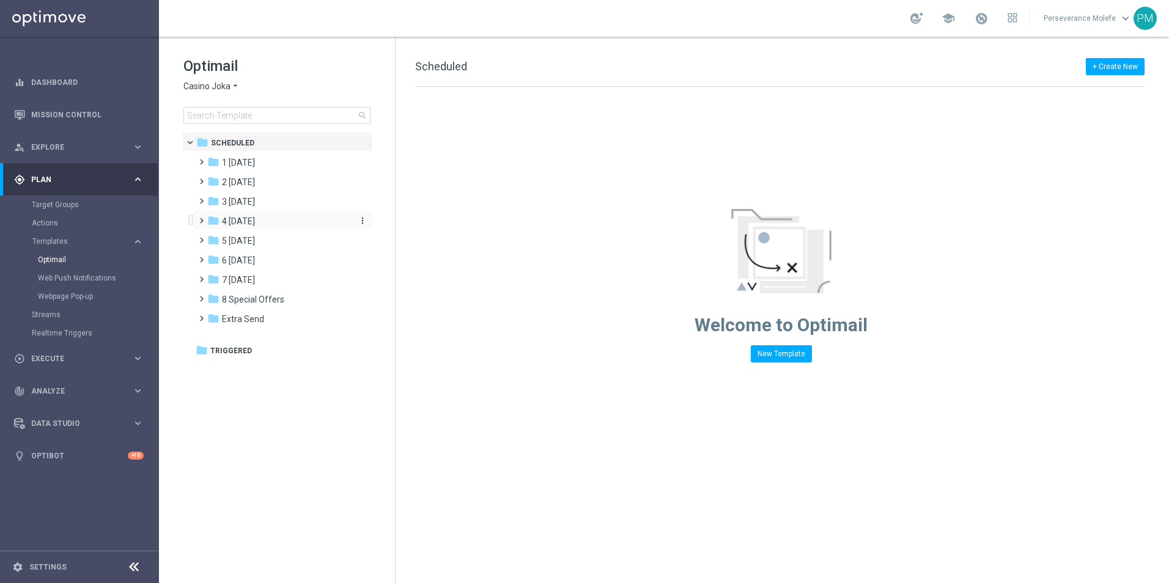
click at [245, 223] on span "4 [DATE]" at bounding box center [238, 221] width 33 height 11
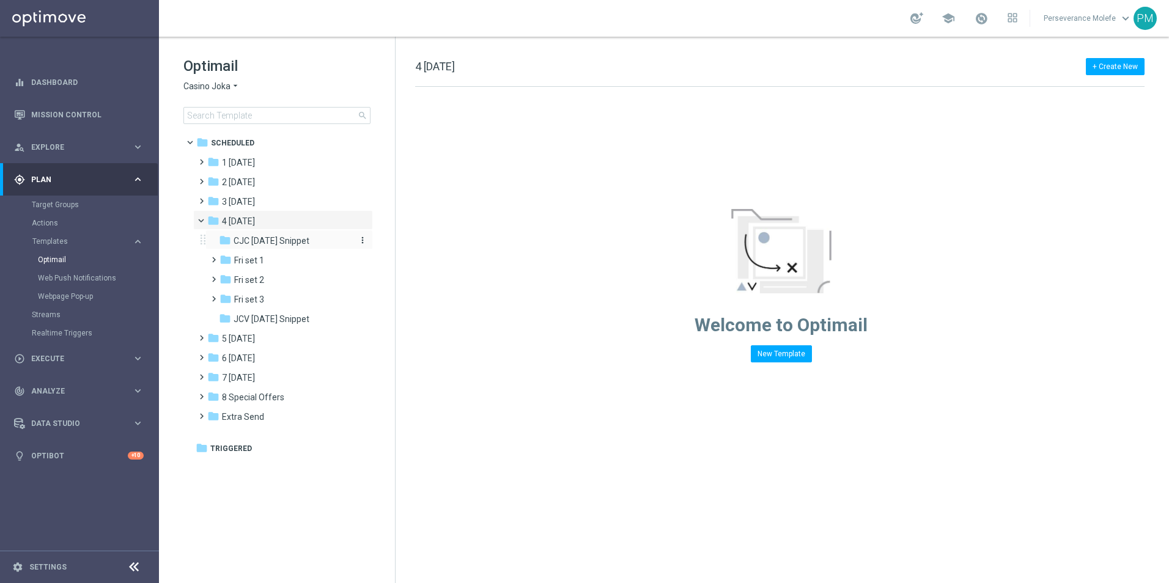
click at [260, 245] on span "CJC [DATE] Snippet" at bounding box center [272, 240] width 76 height 11
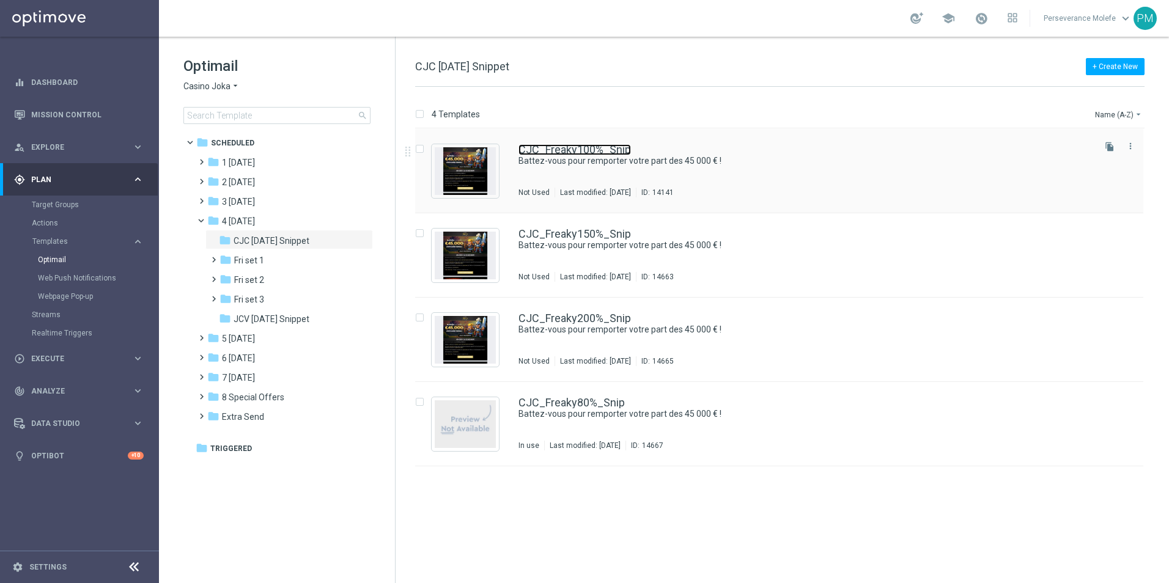
click at [522, 152] on link "CJC_Freaky100%_Snip" at bounding box center [574, 149] width 112 height 11
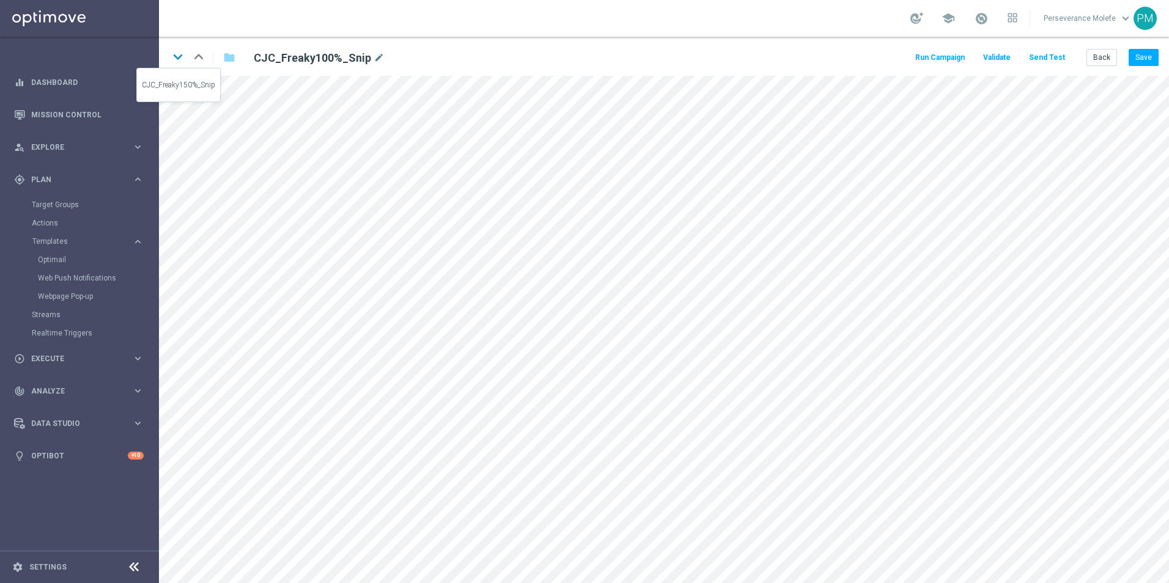
click at [177, 64] on icon "keyboard_arrow_down" at bounding box center [178, 57] width 18 height 18
click at [197, 61] on icon "keyboard_arrow_up" at bounding box center [198, 57] width 18 height 18
click at [1092, 56] on button "Back" at bounding box center [1101, 57] width 31 height 17
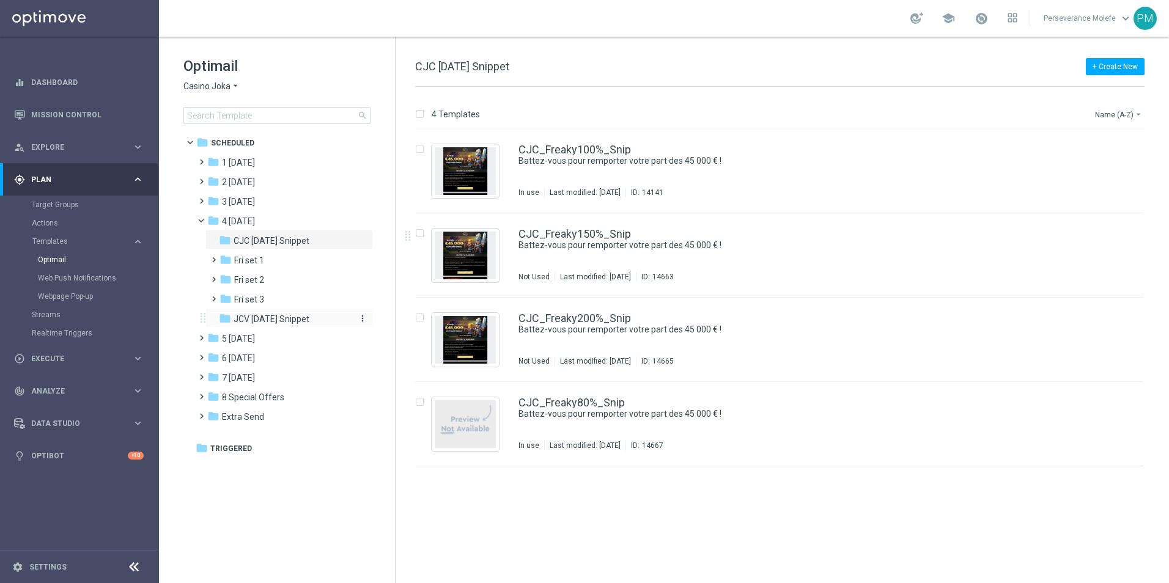
click at [276, 319] on span "JCV [DATE] Snippet" at bounding box center [272, 319] width 76 height 11
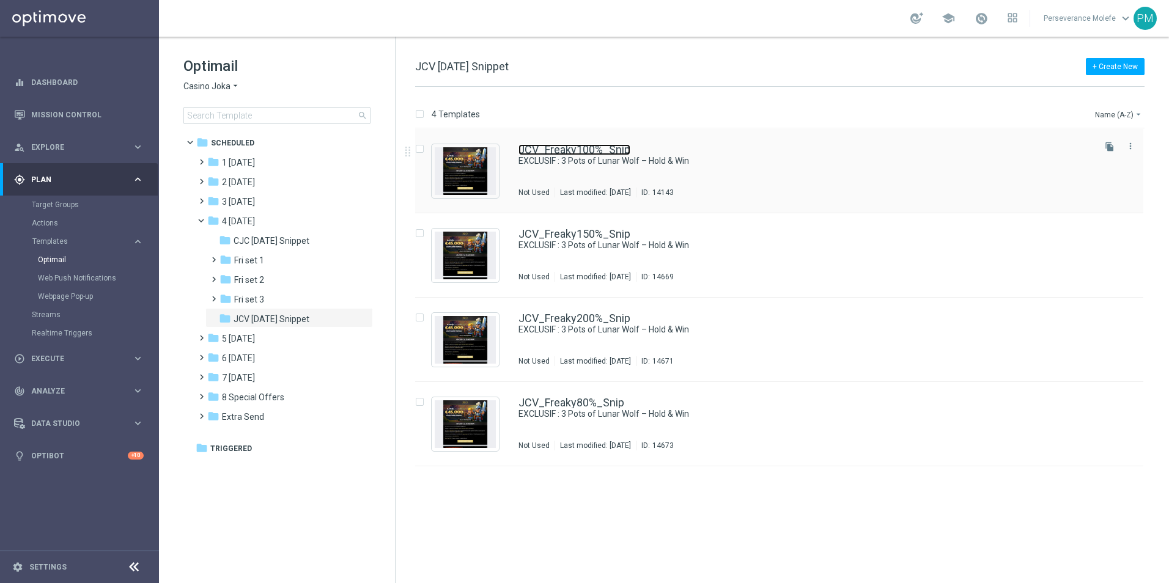
click at [545, 149] on link "JCV_Freaky100%_Snip" at bounding box center [574, 149] width 112 height 11
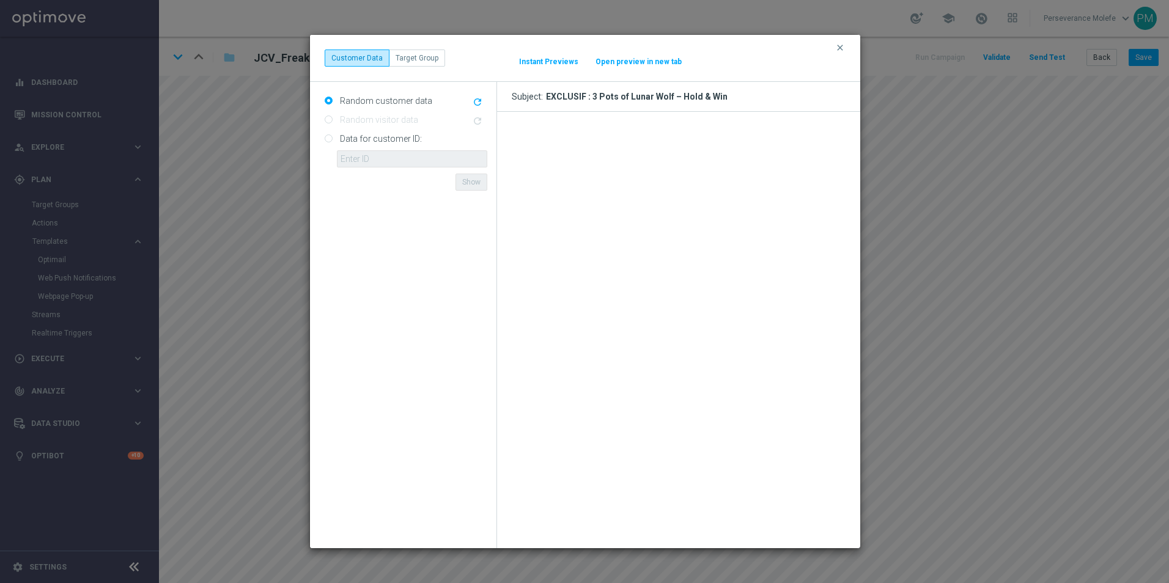
click at [619, 62] on button "Open preview in new tab" at bounding box center [638, 62] width 87 height 10
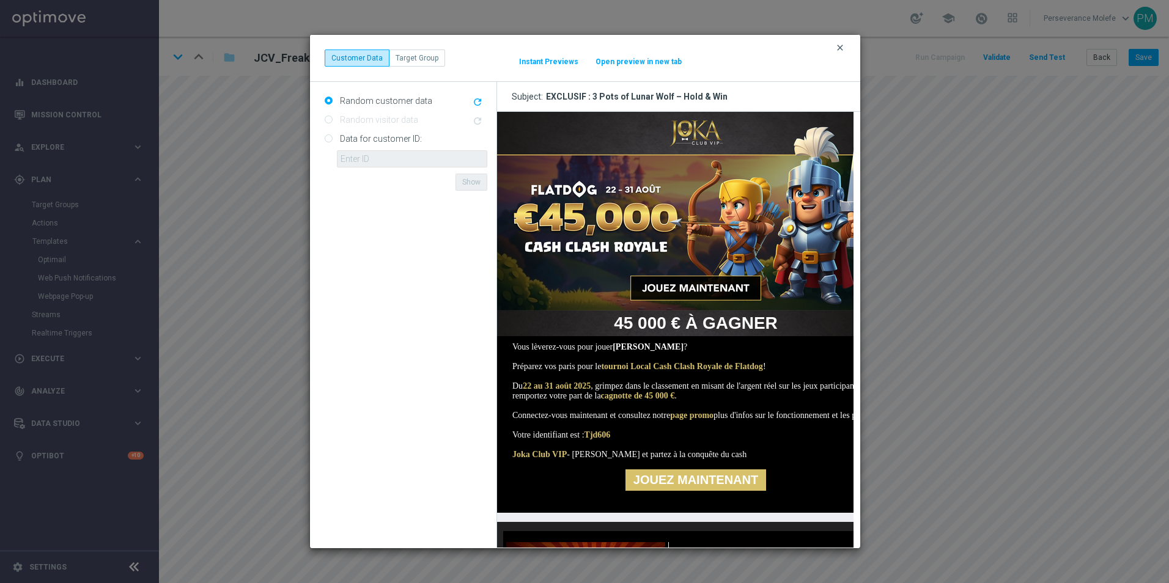
click at [843, 50] on icon "clear" at bounding box center [840, 48] width 10 height 10
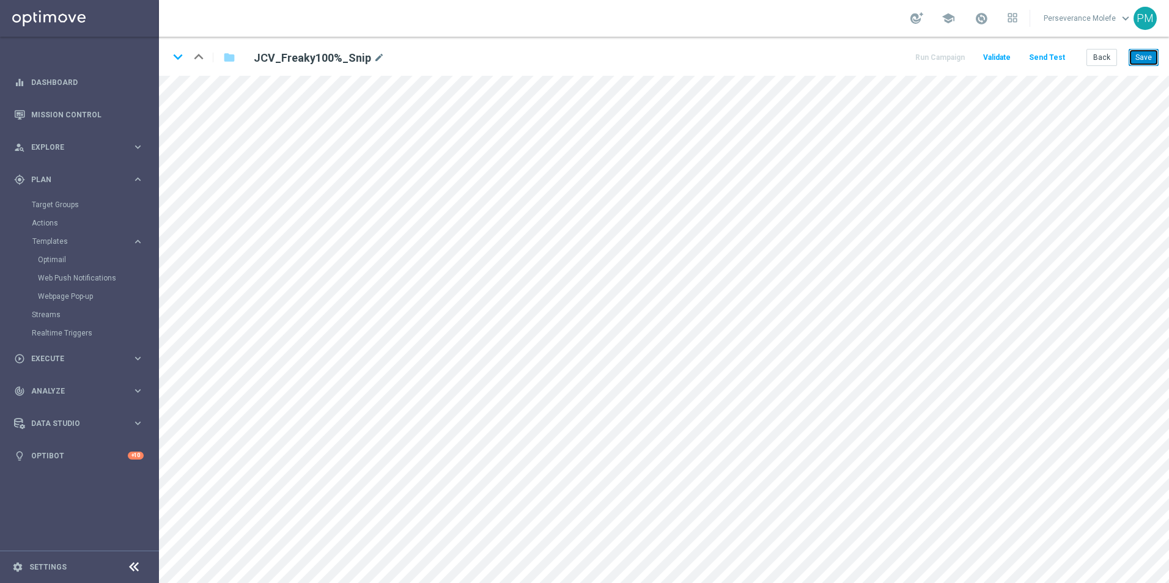
click at [1146, 61] on button "Save" at bounding box center [1143, 57] width 30 height 17
click at [1107, 54] on button "Back" at bounding box center [1101, 57] width 31 height 17
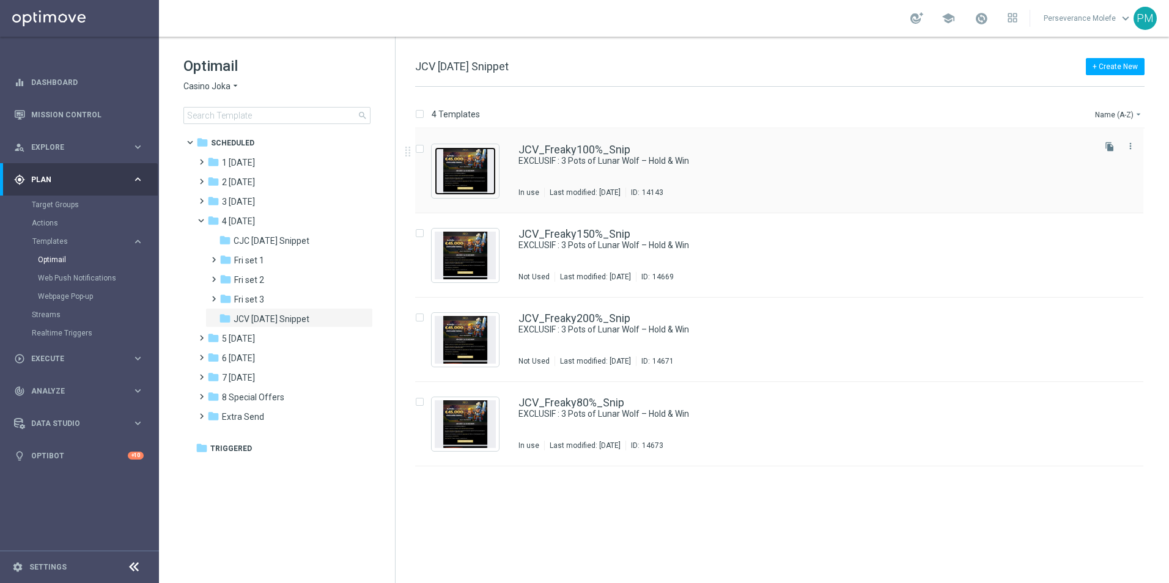
click at [482, 163] on img "Press SPACE to select this row." at bounding box center [465, 171] width 61 height 48
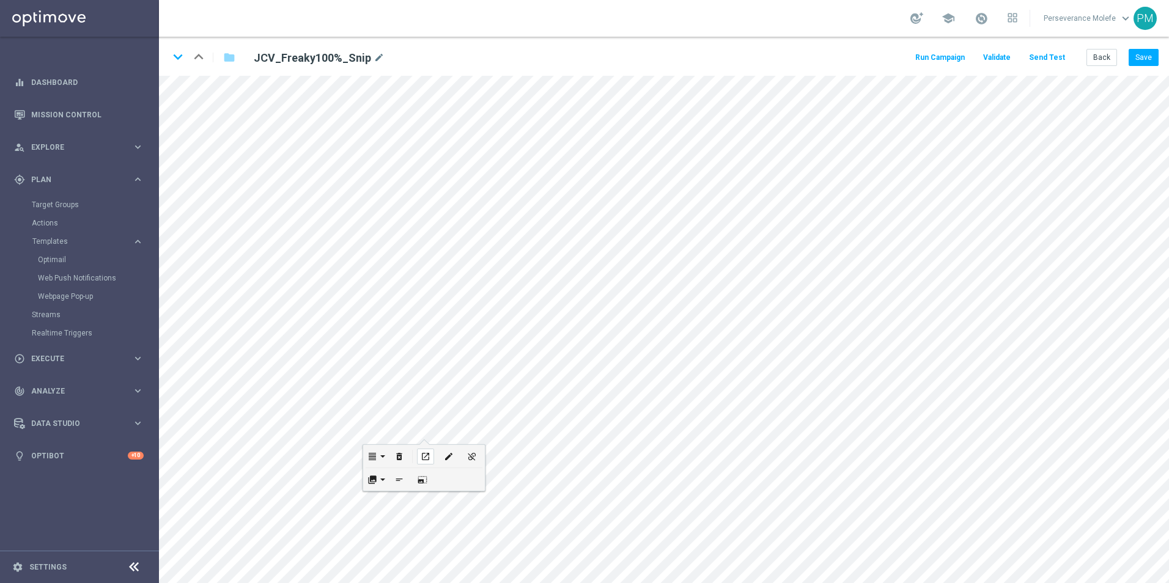
click at [422, 455] on icon "open_in_new" at bounding box center [425, 457] width 9 height 10
click at [443, 401] on icon "open_in_new" at bounding box center [438, 402] width 9 height 10
click at [503, 304] on div "open_in_new" at bounding box center [510, 308] width 17 height 16
click at [517, 313] on icon "open_in_new" at bounding box center [517, 310] width 9 height 10
click at [561, 333] on icon "open_in_new" at bounding box center [559, 334] width 9 height 10
